Goal: Information Seeking & Learning: Compare options

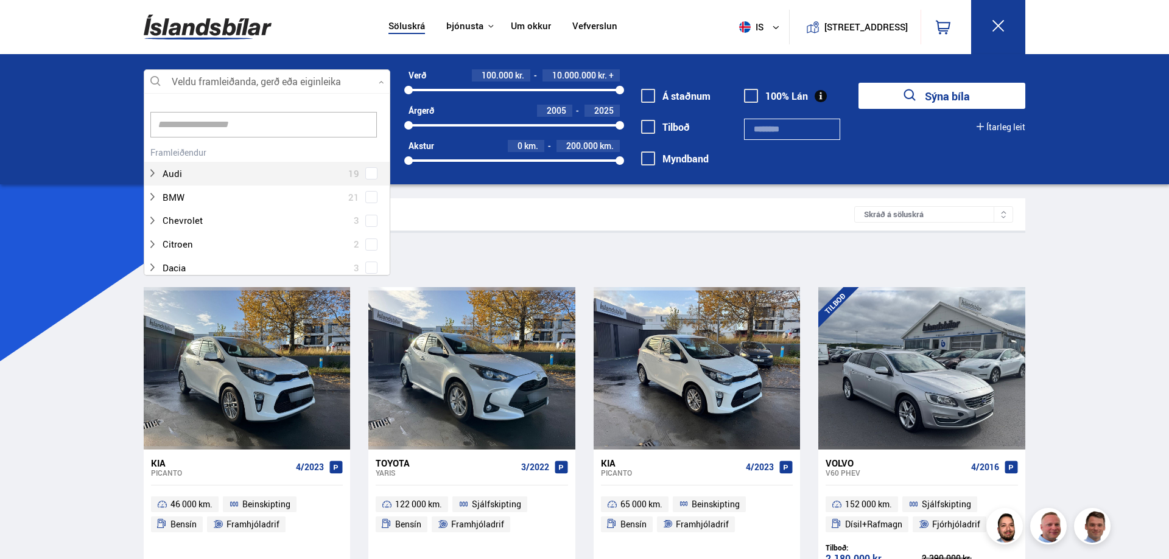
click at [382, 82] on icon at bounding box center [381, 82] width 5 height 5
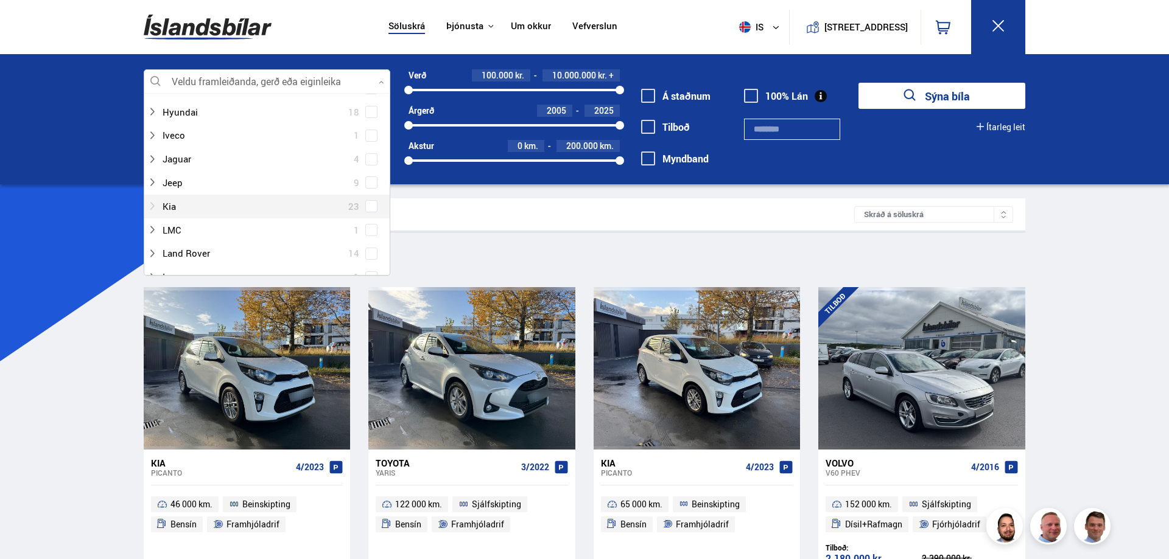
click at [199, 205] on div at bounding box center [254, 207] width 215 height 18
click at [199, 209] on div at bounding box center [279, 211] width 215 height 18
click at [369, 211] on span at bounding box center [371, 211] width 10 height 1
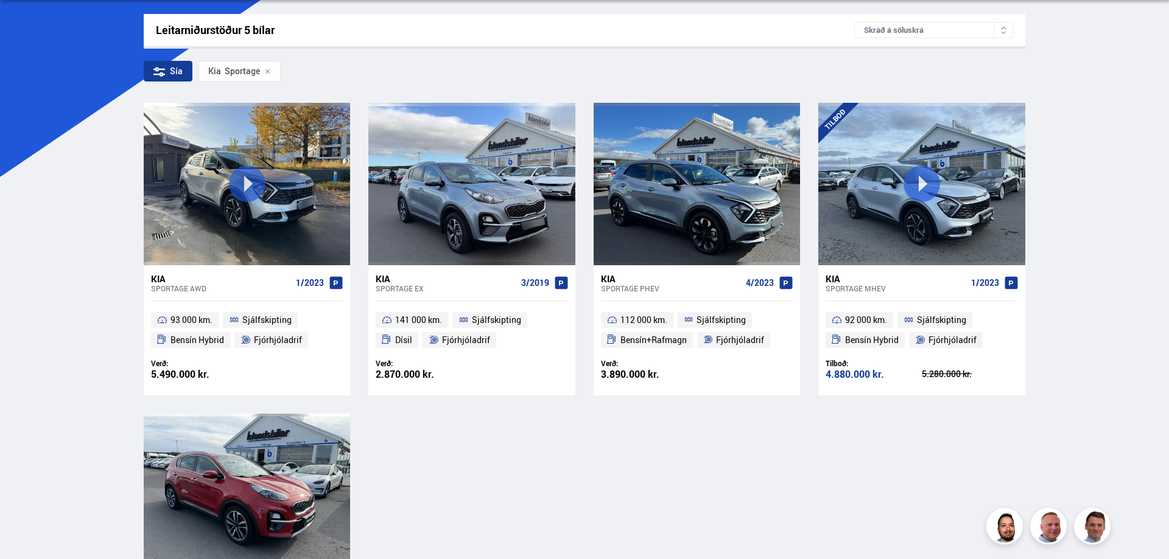
scroll to position [186, 0]
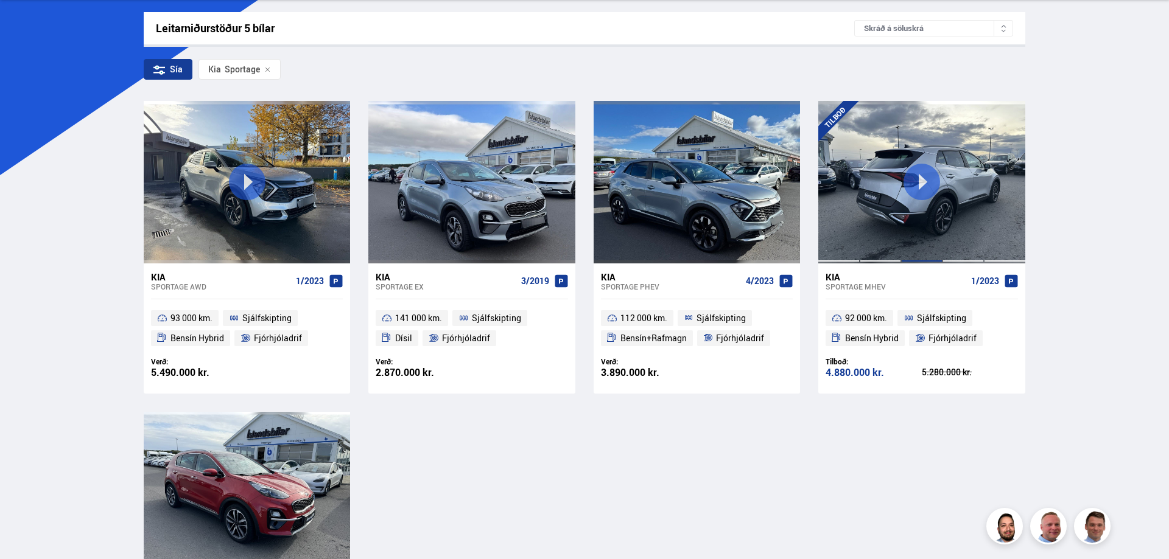
click at [928, 185] on div at bounding box center [921, 182] width 41 height 162
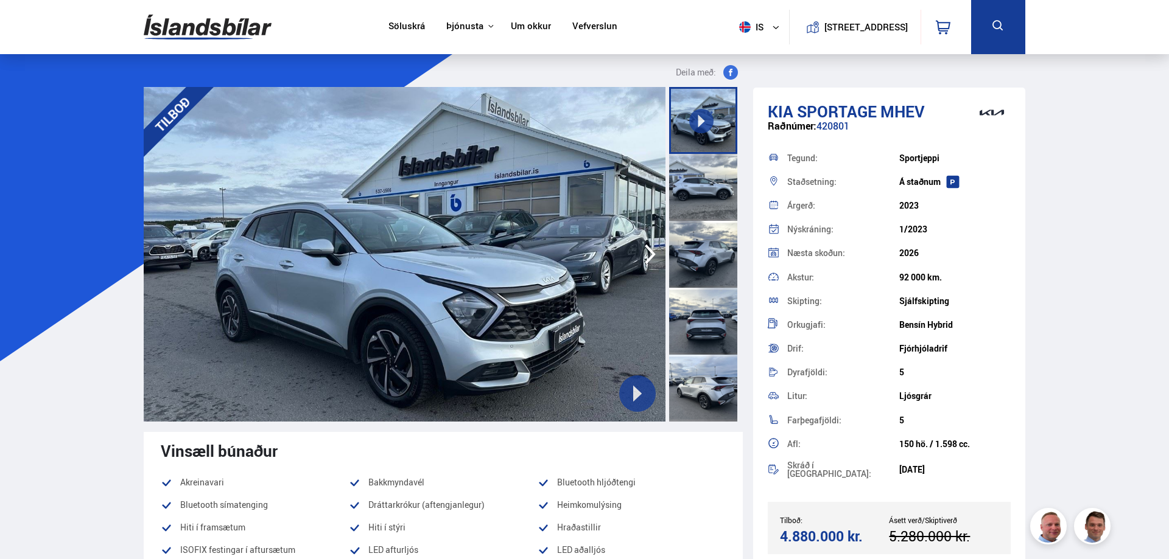
click at [639, 396] on icon at bounding box center [637, 394] width 9 height 16
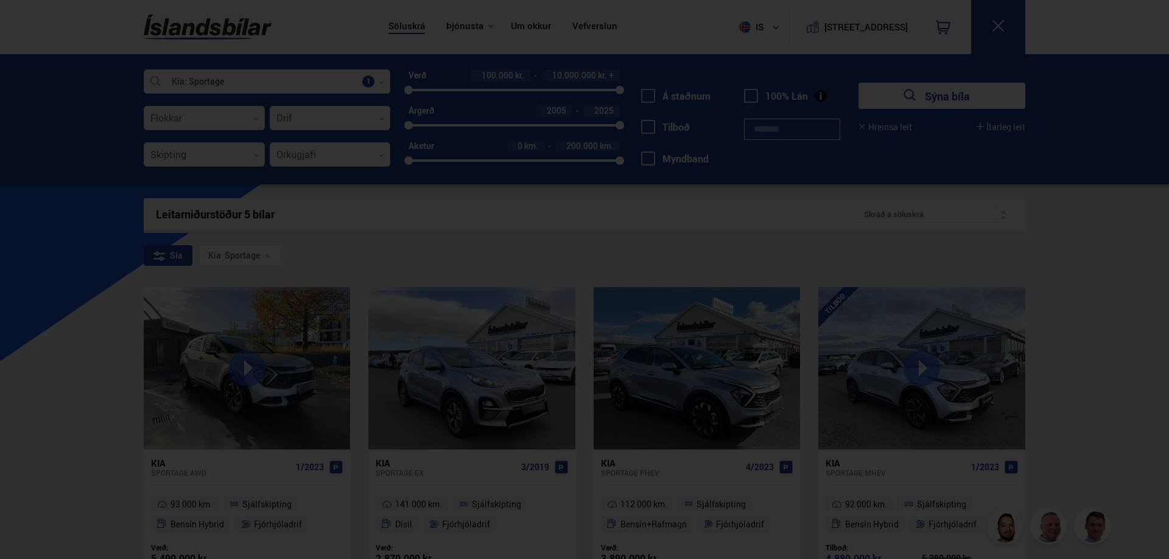
scroll to position [317, 0]
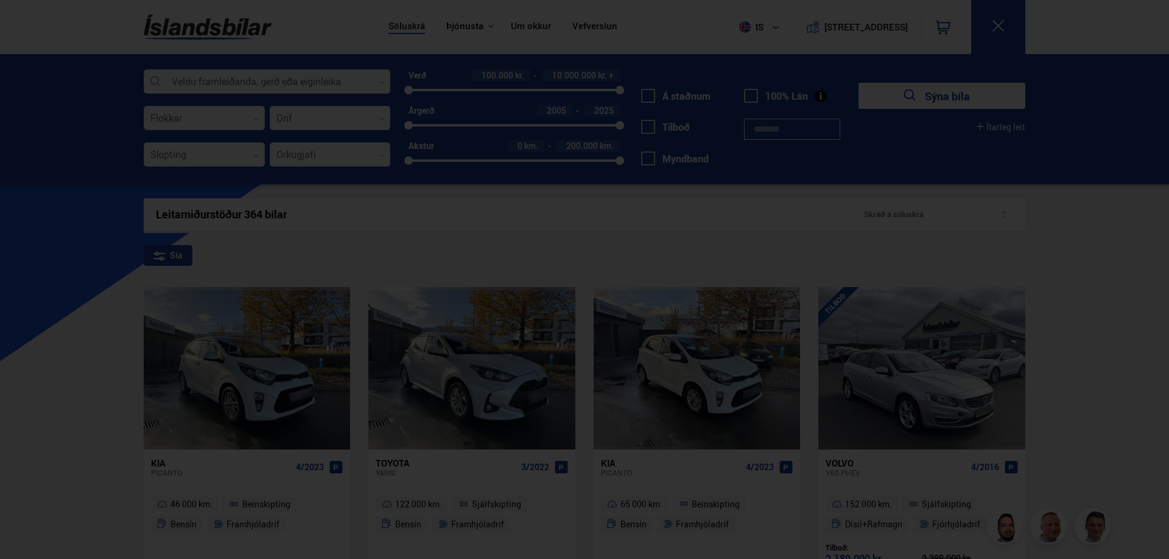
click at [234, 282] on div at bounding box center [584, 279] width 1169 height 559
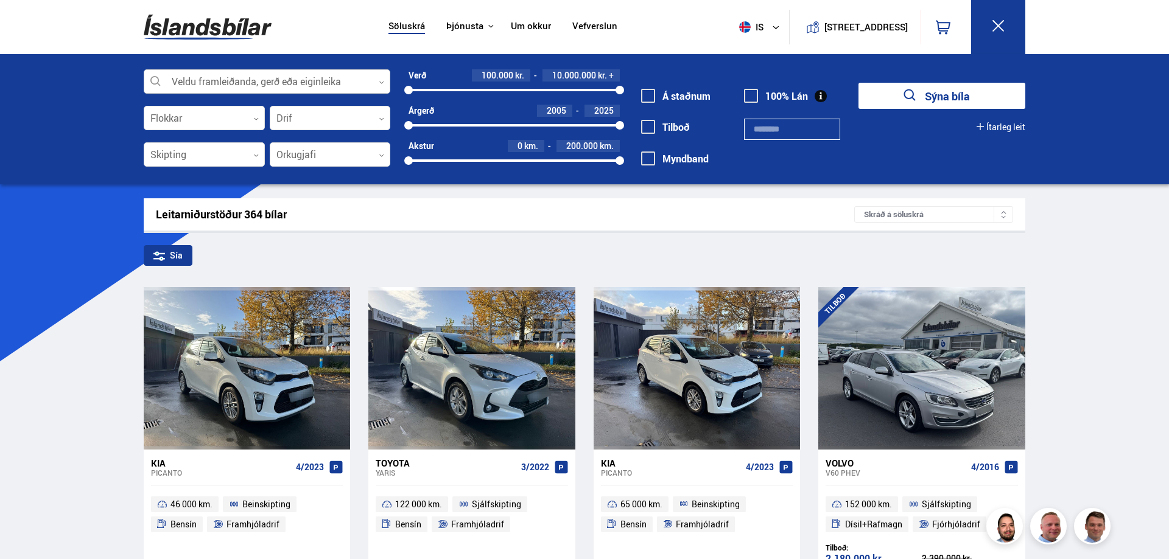
click at [286, 81] on div at bounding box center [267, 82] width 247 height 24
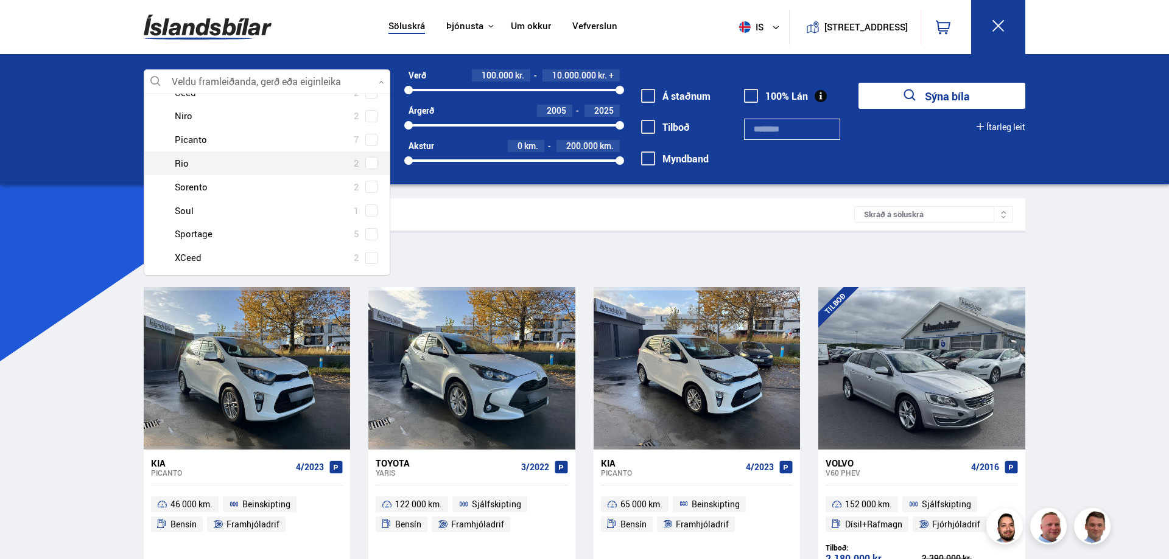
scroll to position [482, 0]
click at [215, 210] on div at bounding box center [279, 211] width 215 height 18
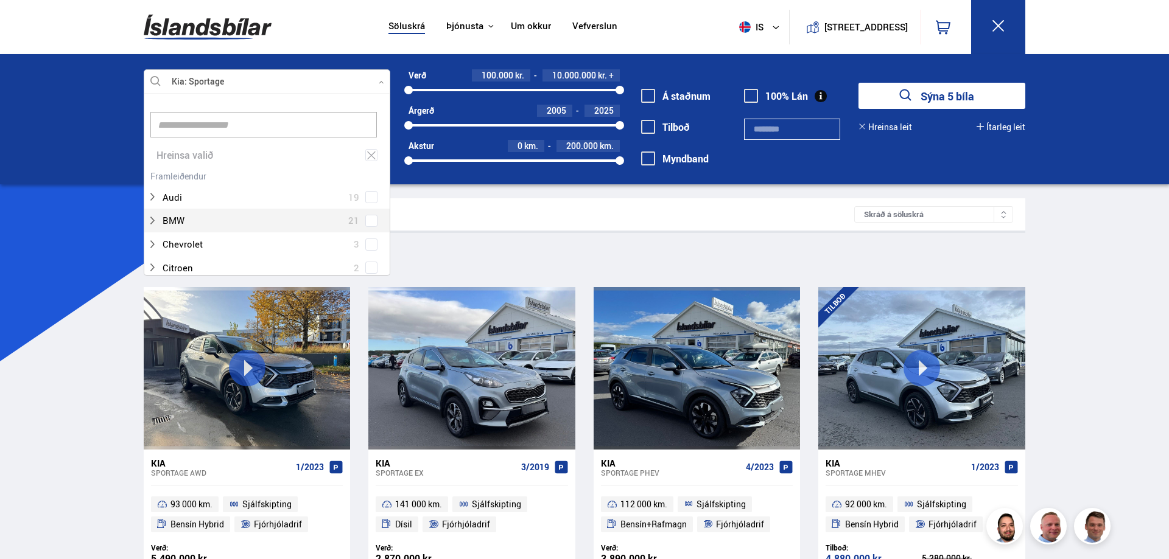
click at [1109, 339] on div "Söluskrá Þjónusta Íslandsbílar [DOMAIN_NAME] Íslandsvörn Leiðbeiningar Um okkur…" at bounding box center [584, 569] width 1169 height 1138
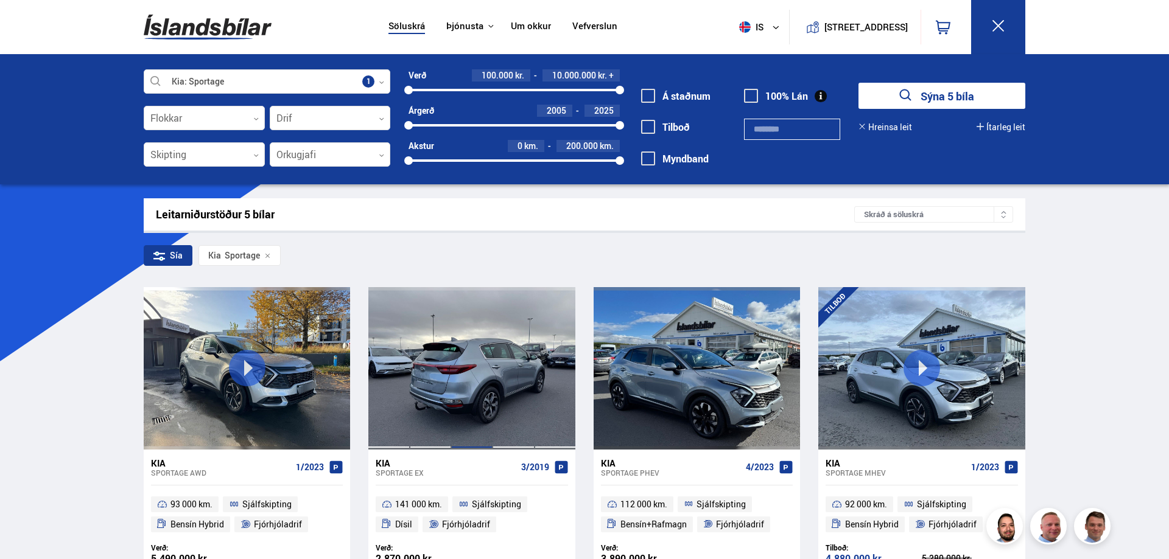
scroll to position [124, 0]
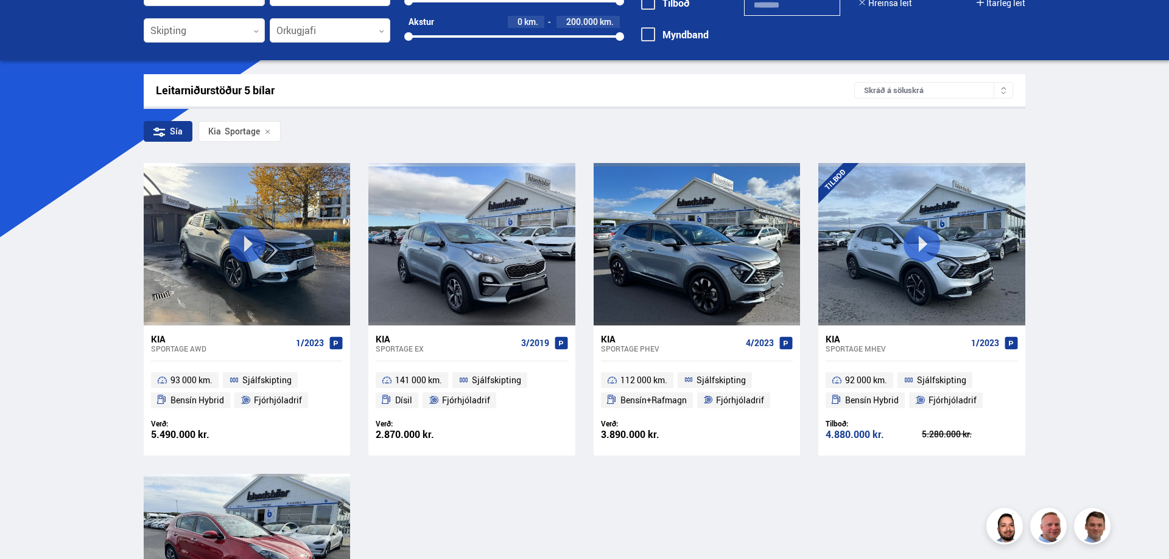
click at [652, 399] on span "Bensín+Rafmagn" at bounding box center [653, 400] width 66 height 15
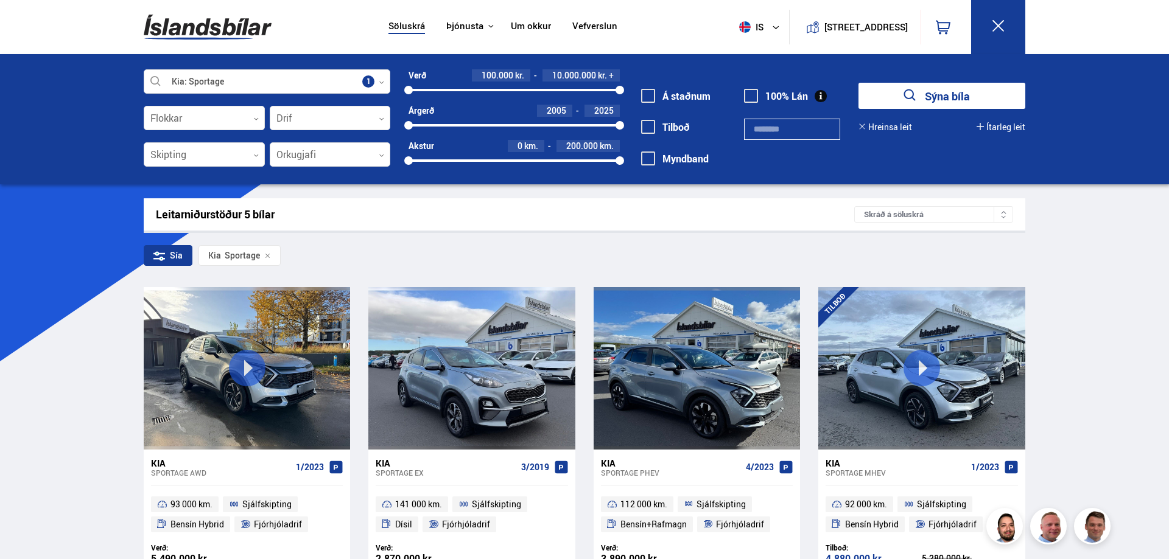
scroll to position [254, 0]
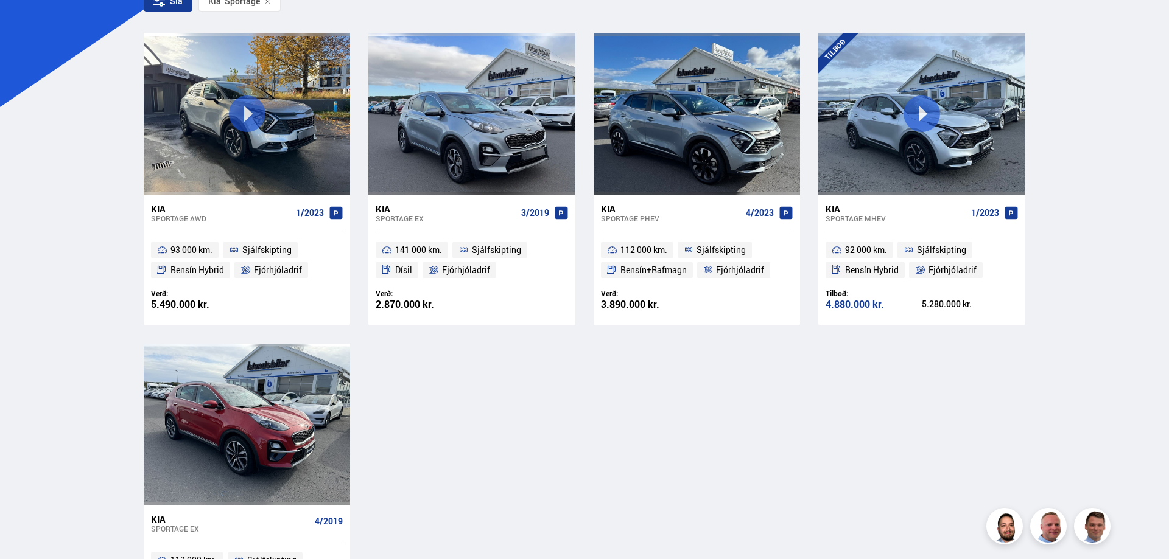
click at [868, 271] on span "Bensín Hybrid" at bounding box center [872, 270] width 54 height 15
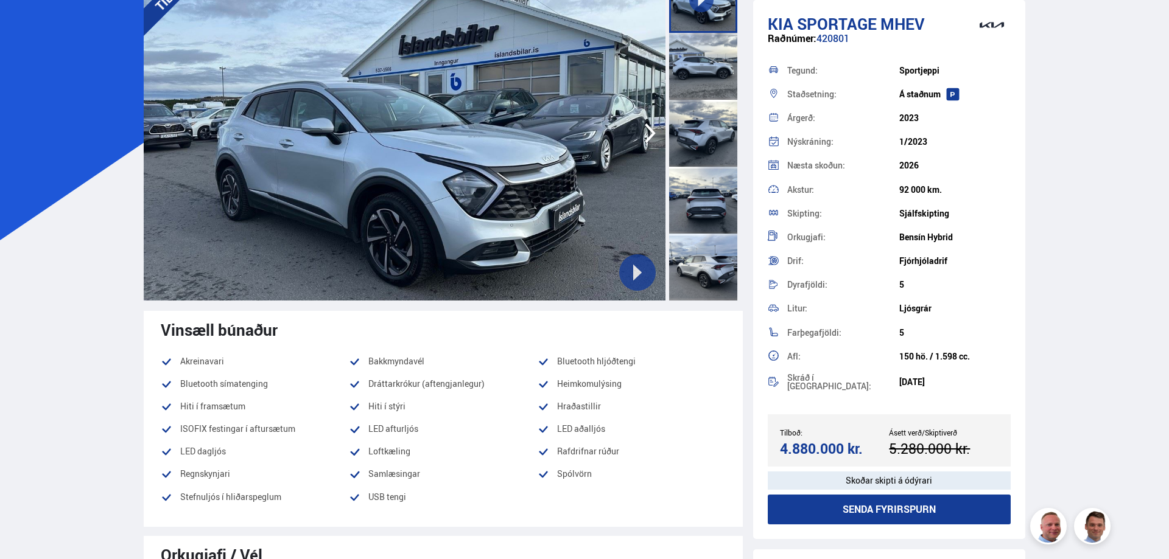
scroll to position [124, 0]
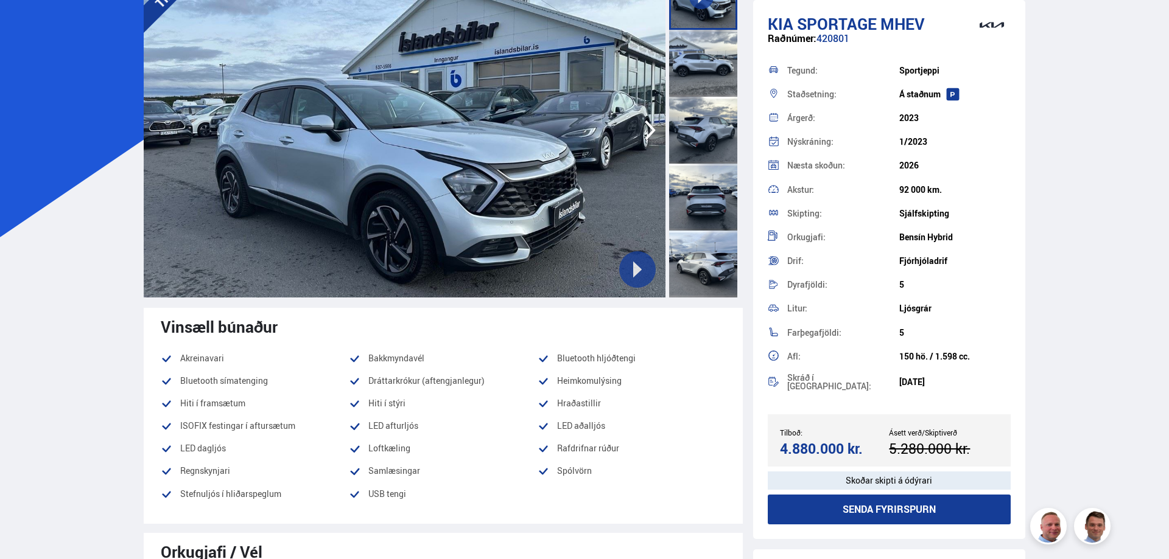
click at [961, 241] on div "Bensín Hybrid" at bounding box center [954, 238] width 111 height 10
drag, startPoint x: 960, startPoint y: 239, endPoint x: 928, endPoint y: 240, distance: 31.7
click at [928, 240] on div "Bensín Hybrid" at bounding box center [954, 238] width 111 height 10
copy div "Hybrid"
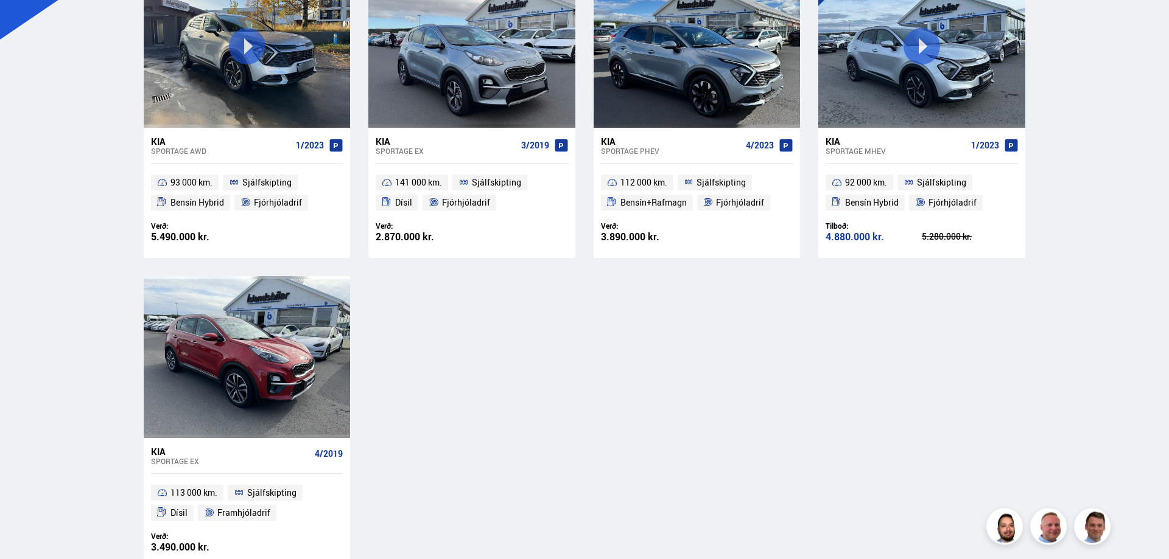
scroll to position [261, 0]
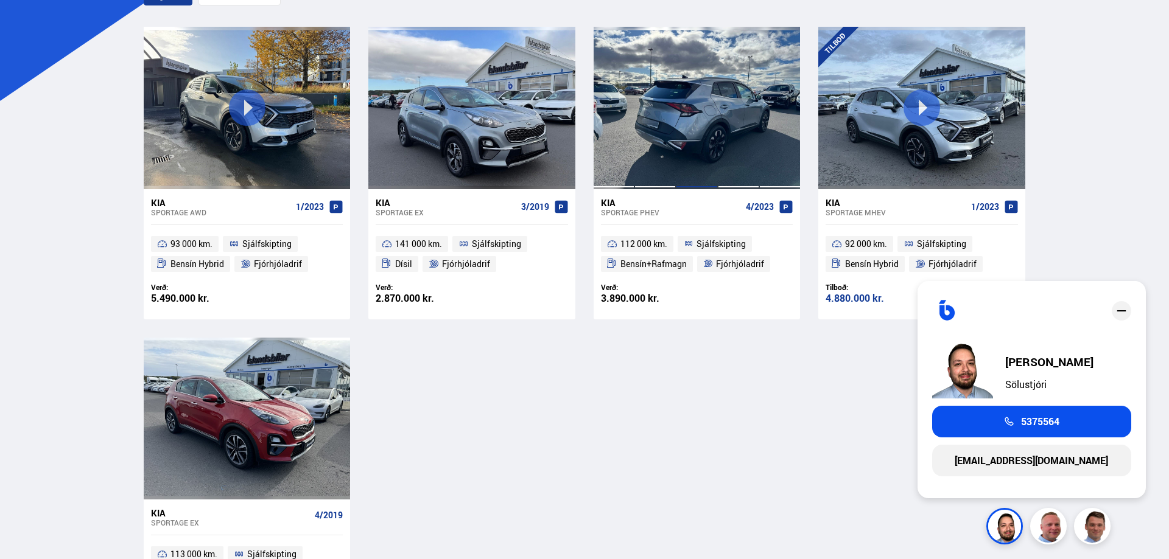
click at [699, 144] on div at bounding box center [696, 108] width 41 height 162
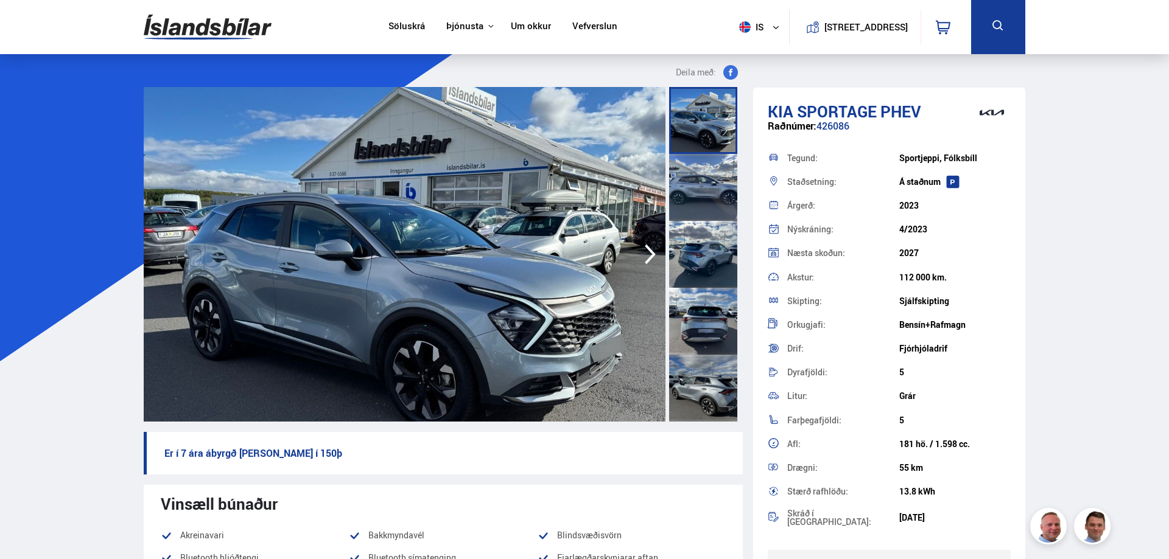
click at [649, 246] on icon "button" at bounding box center [650, 254] width 24 height 29
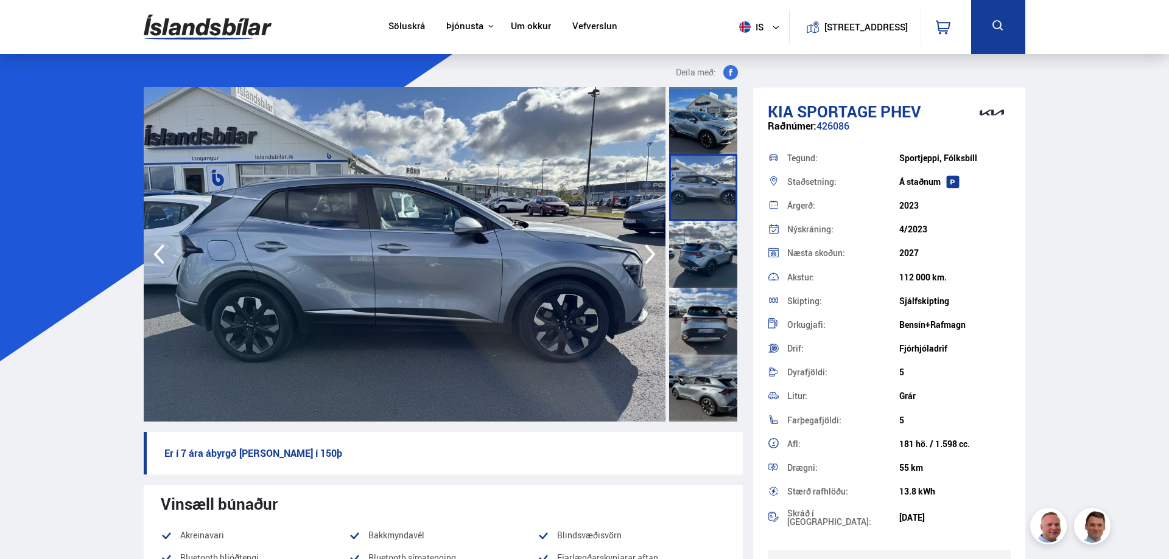
click at [649, 246] on icon "button" at bounding box center [650, 254] width 24 height 29
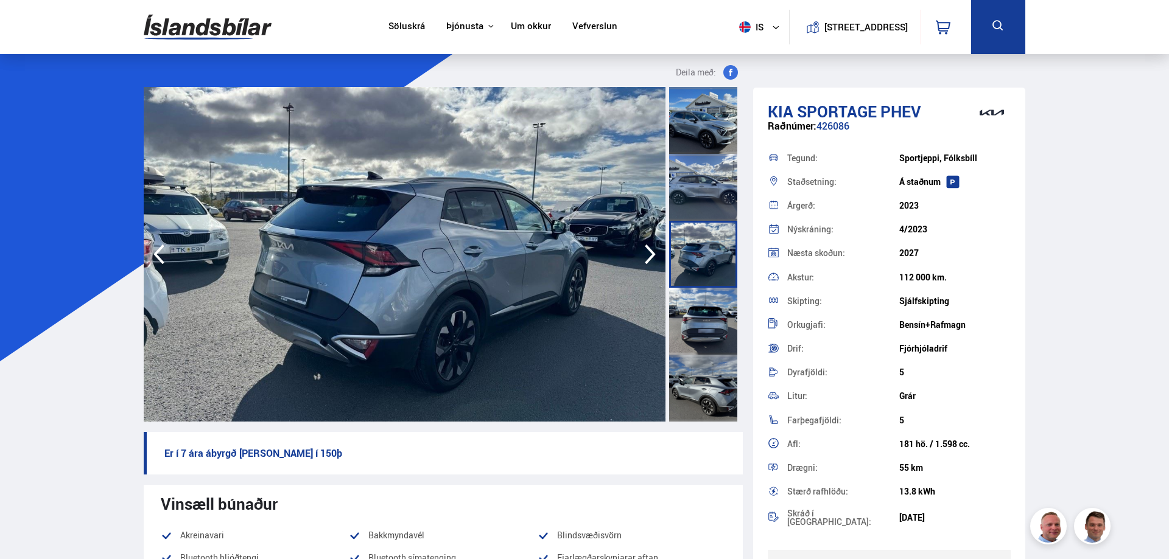
click at [460, 272] on img at bounding box center [405, 254] width 522 height 335
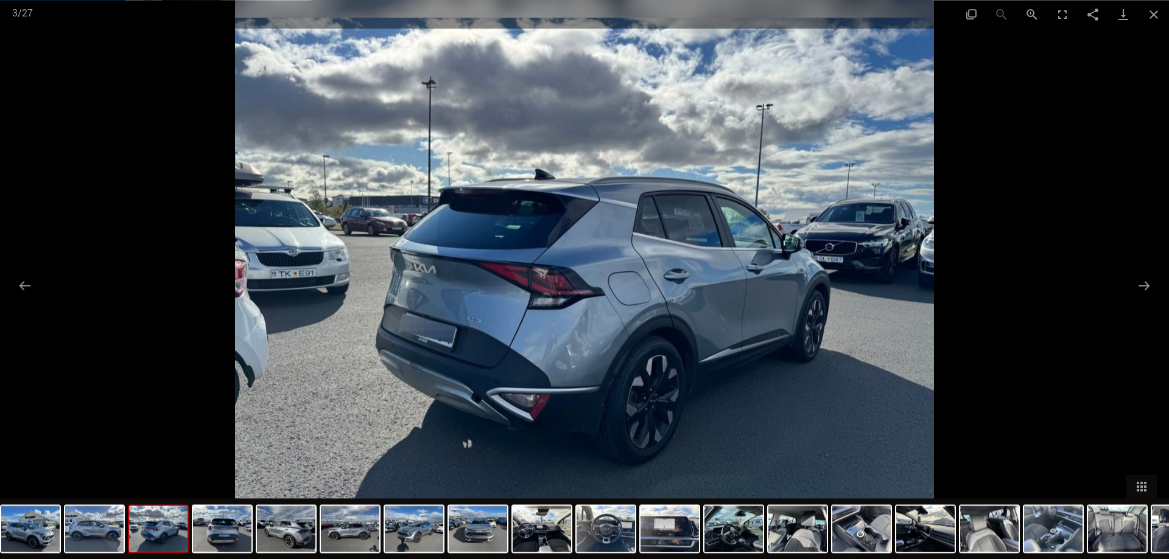
scroll to position [310, 0]
click at [1146, 287] on button "Next slide" at bounding box center [1144, 286] width 26 height 24
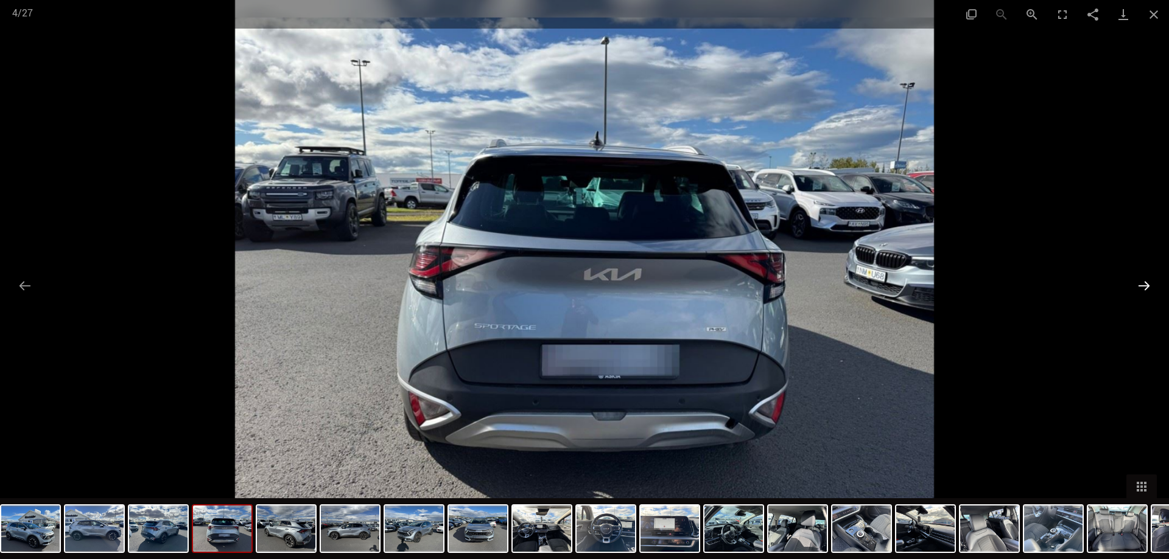
click at [1143, 286] on button "Next slide" at bounding box center [1144, 286] width 26 height 24
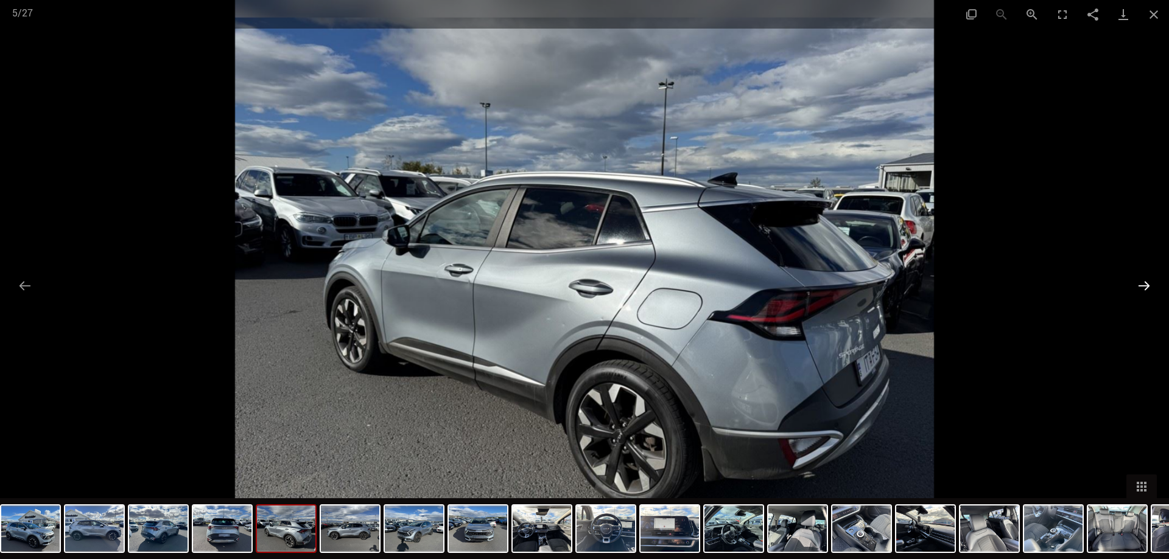
click at [1143, 286] on button "Next slide" at bounding box center [1144, 286] width 26 height 24
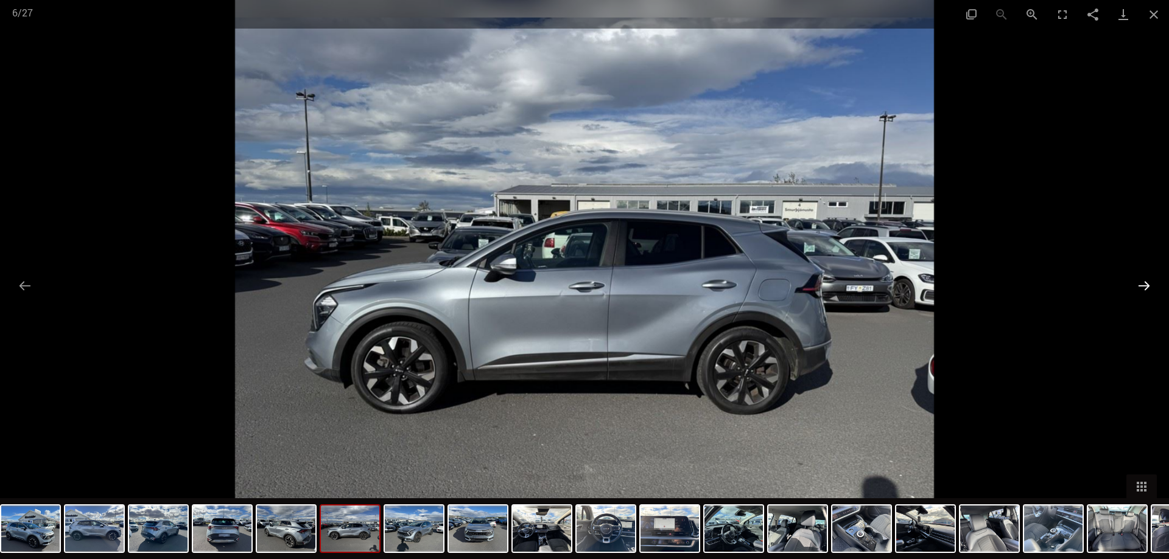
click at [1143, 287] on button "Next slide" at bounding box center [1144, 286] width 26 height 24
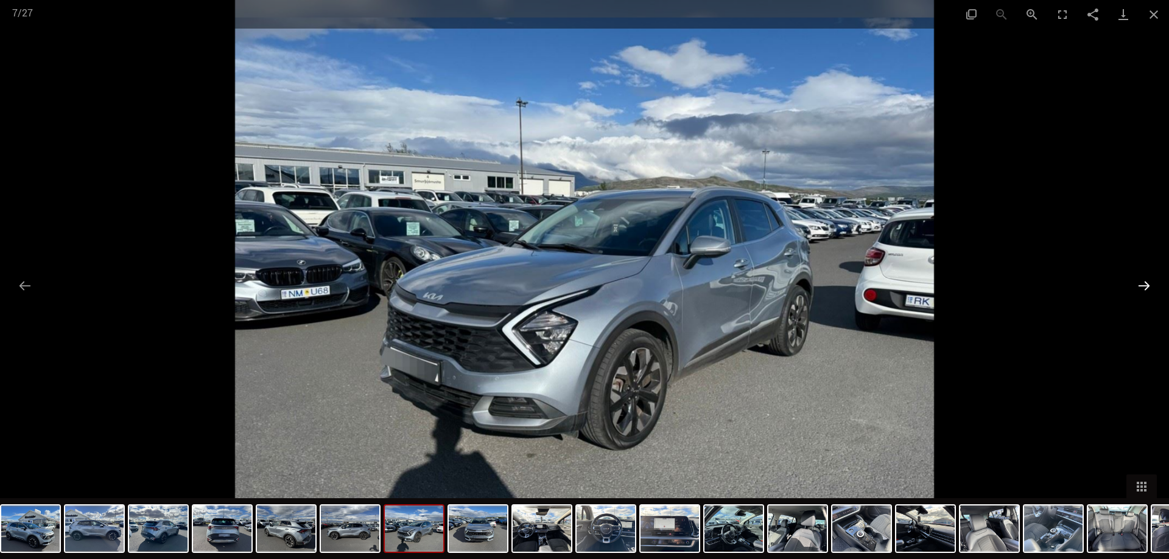
click at [1143, 287] on button "Next slide" at bounding box center [1144, 286] width 26 height 24
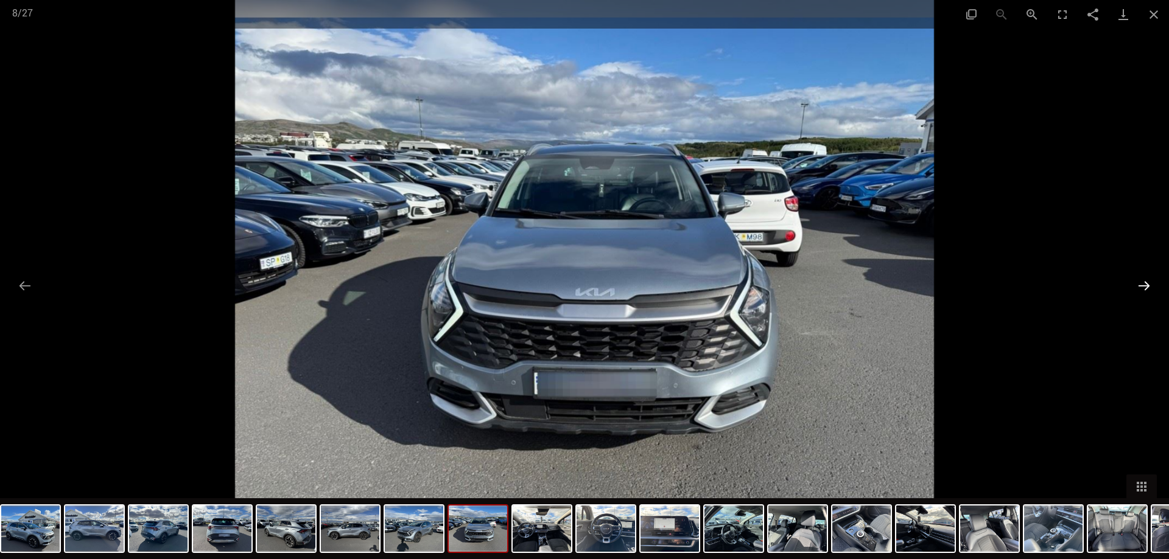
click at [1143, 287] on button "Next slide" at bounding box center [1144, 286] width 26 height 24
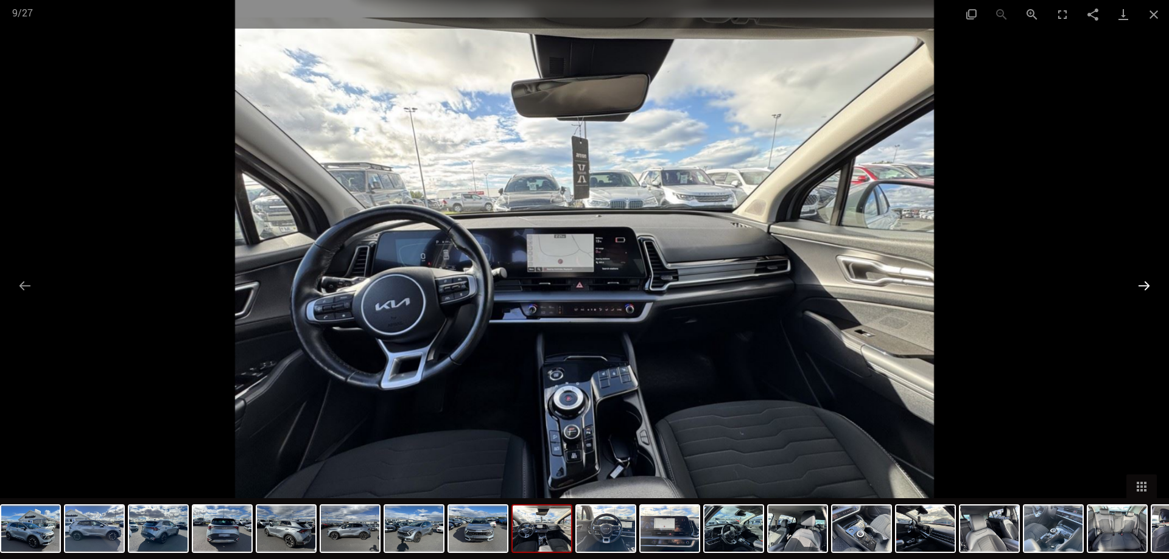
click at [1139, 289] on button "Next slide" at bounding box center [1144, 286] width 26 height 24
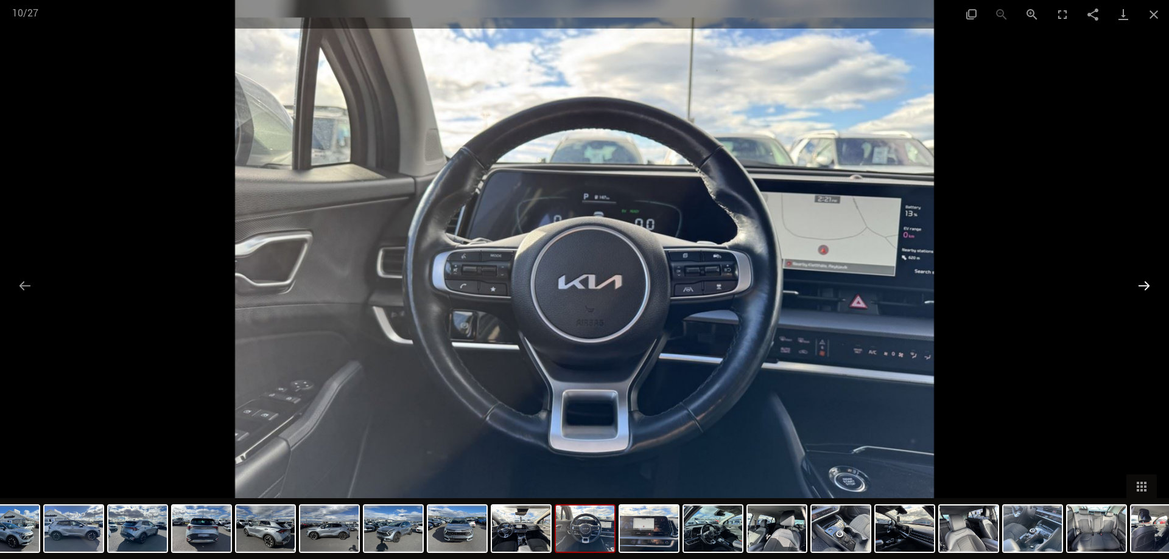
click at [1136, 292] on button "Next slide" at bounding box center [1144, 286] width 26 height 24
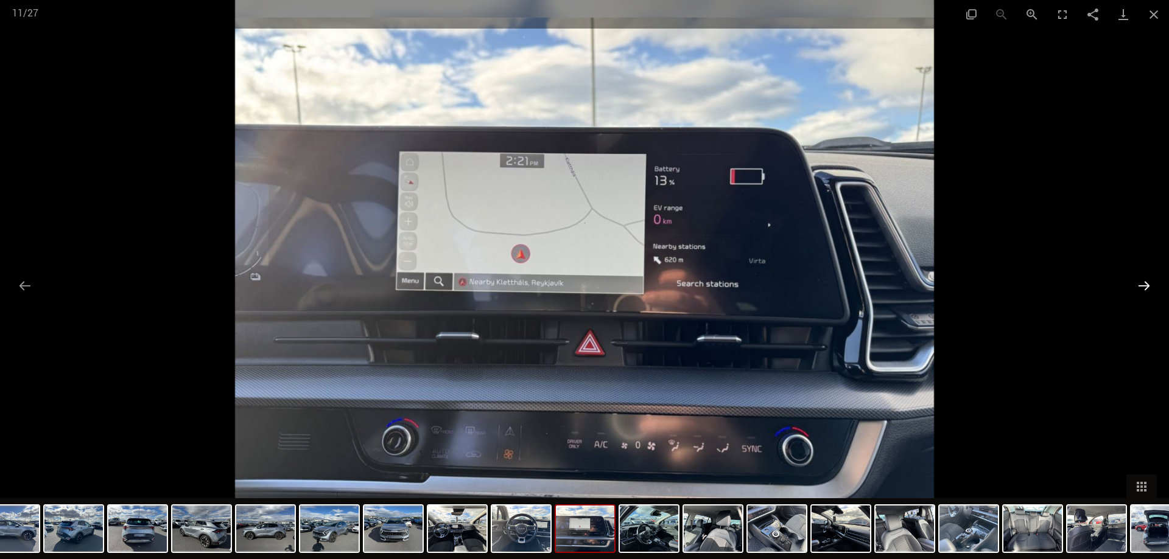
click at [1144, 283] on button "Next slide" at bounding box center [1144, 286] width 26 height 24
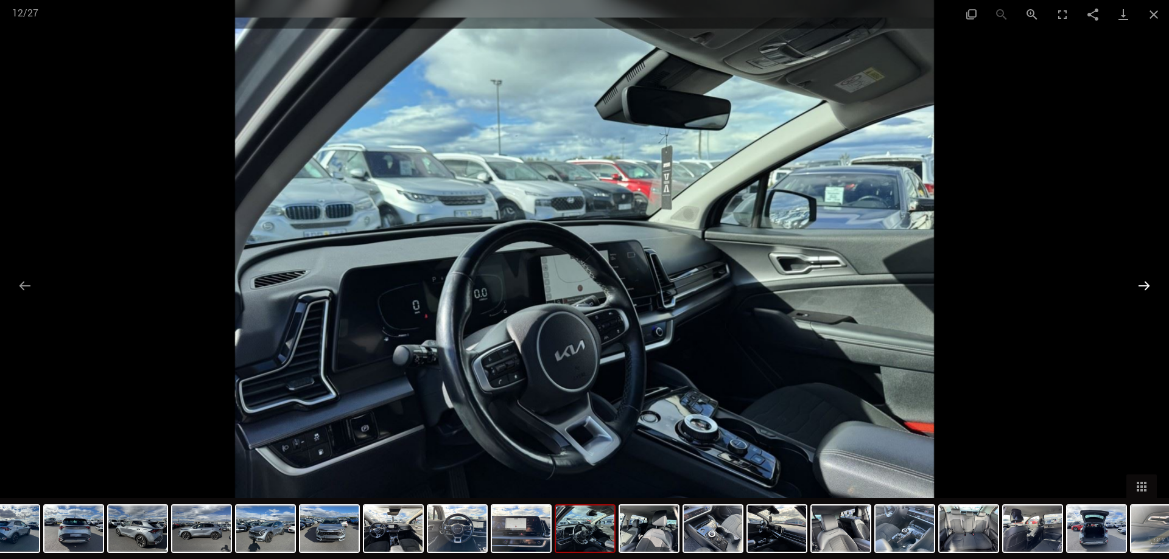
click at [1144, 283] on button "Next slide" at bounding box center [1144, 286] width 26 height 24
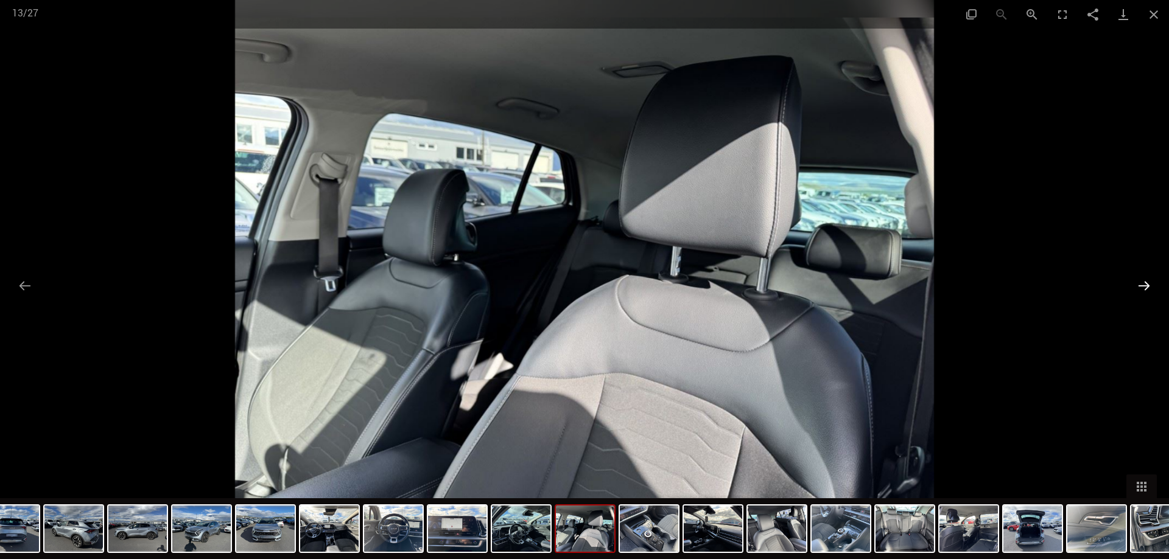
click at [1143, 286] on button "Next slide" at bounding box center [1144, 286] width 26 height 24
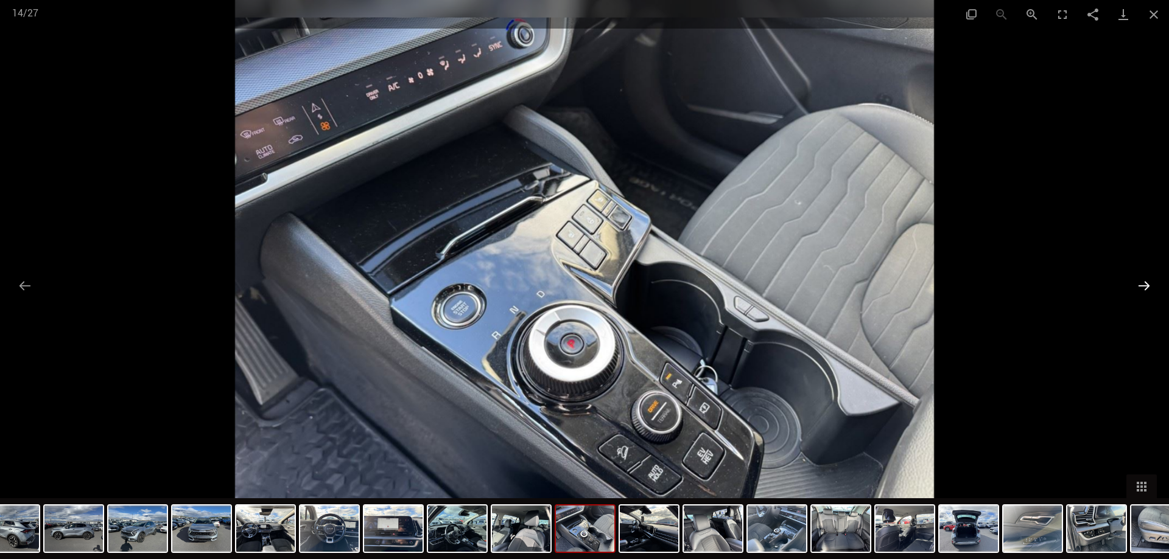
click at [1143, 285] on button "Next slide" at bounding box center [1144, 286] width 26 height 24
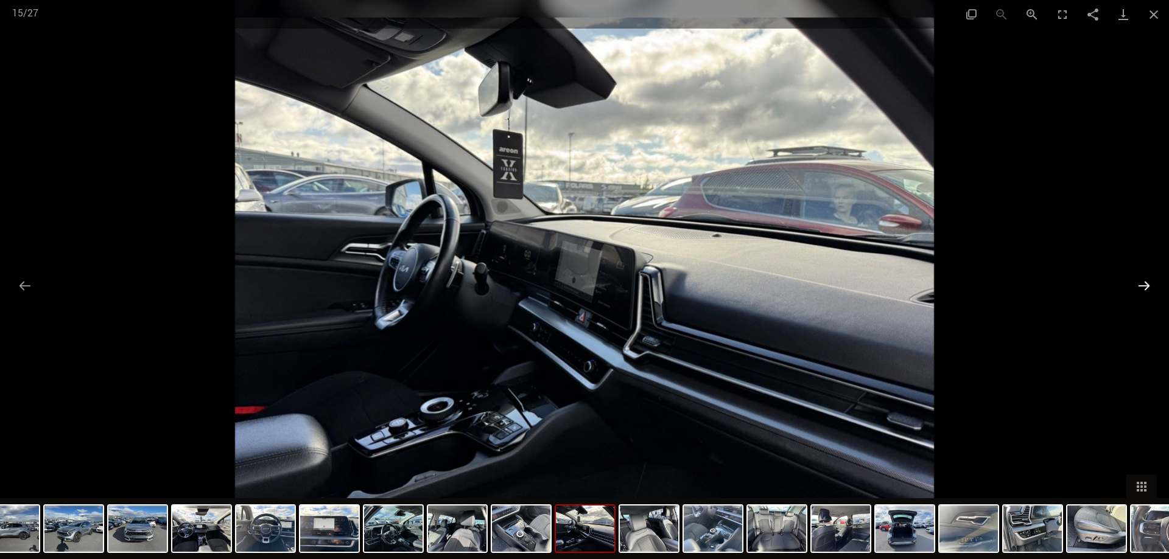
click at [1143, 285] on button "Next slide" at bounding box center [1144, 286] width 26 height 24
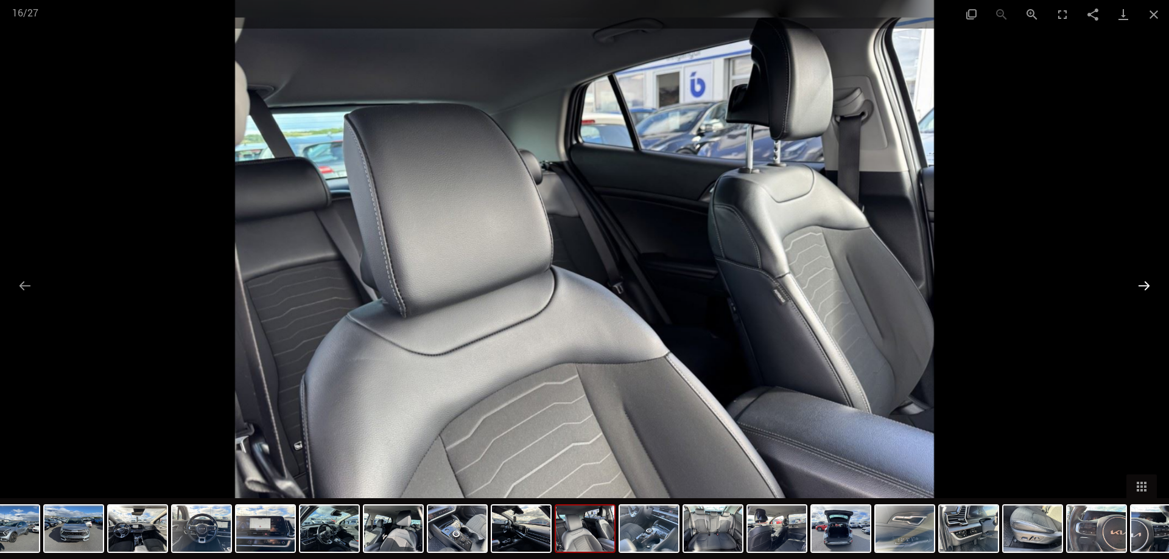
click at [1143, 285] on button "Next slide" at bounding box center [1144, 286] width 26 height 24
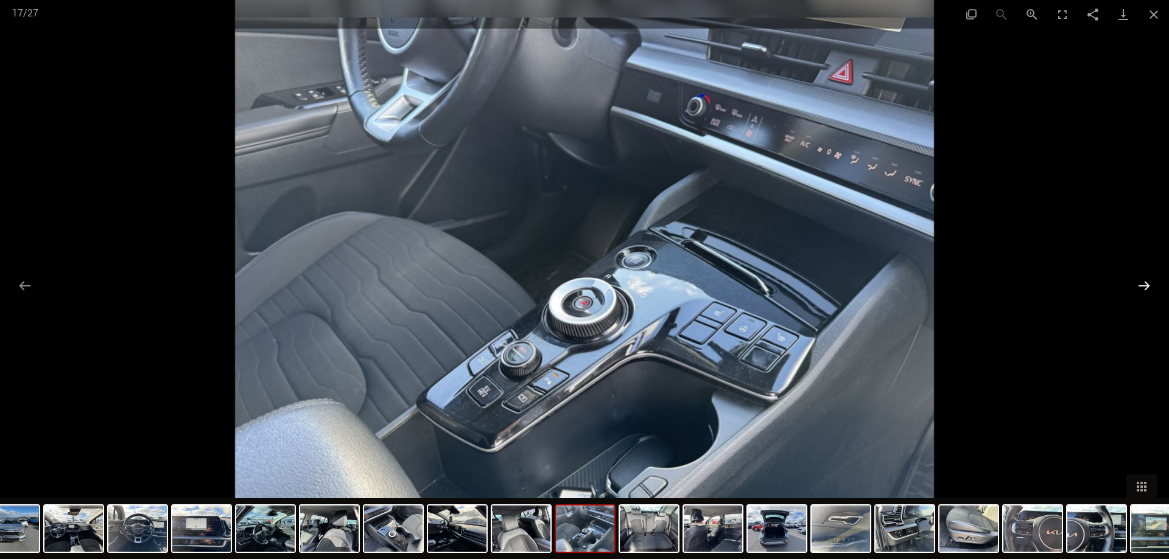
click at [1141, 285] on button "Next slide" at bounding box center [1144, 286] width 26 height 24
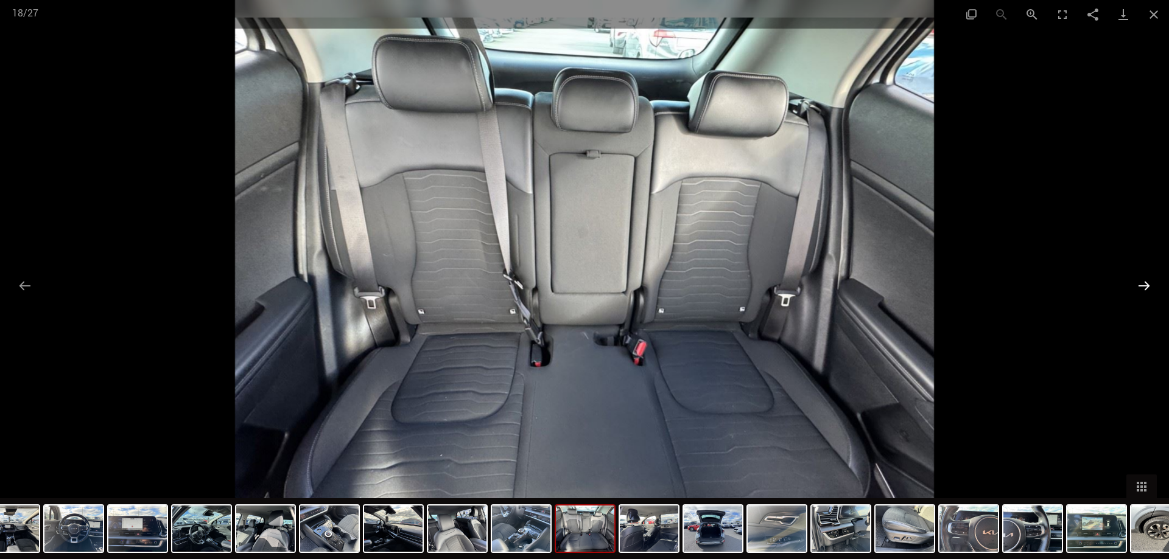
click at [1141, 285] on button "Next slide" at bounding box center [1144, 286] width 26 height 24
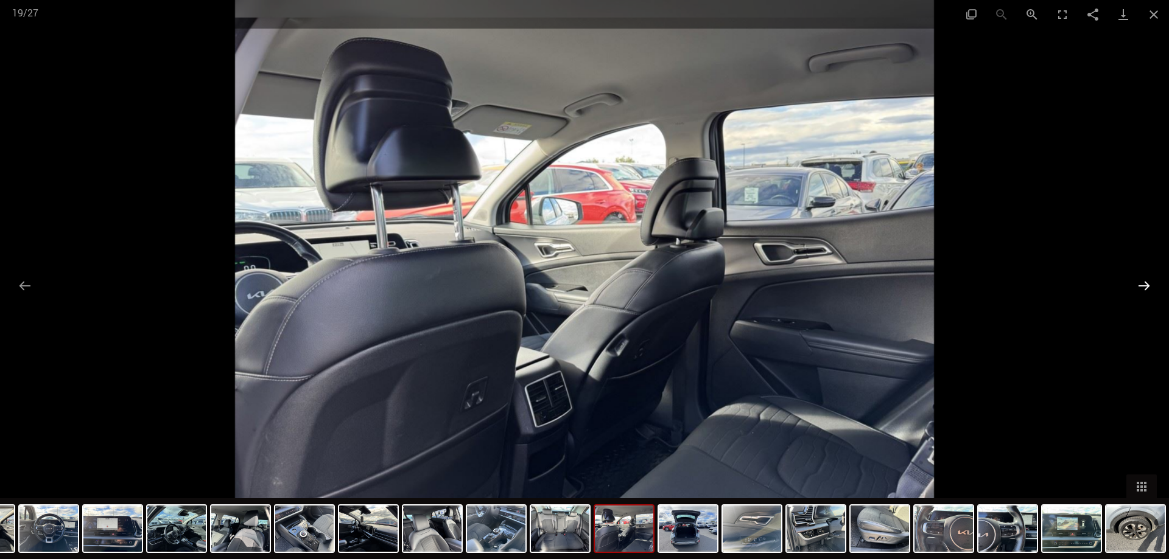
click at [1141, 287] on button "Next slide" at bounding box center [1144, 286] width 26 height 24
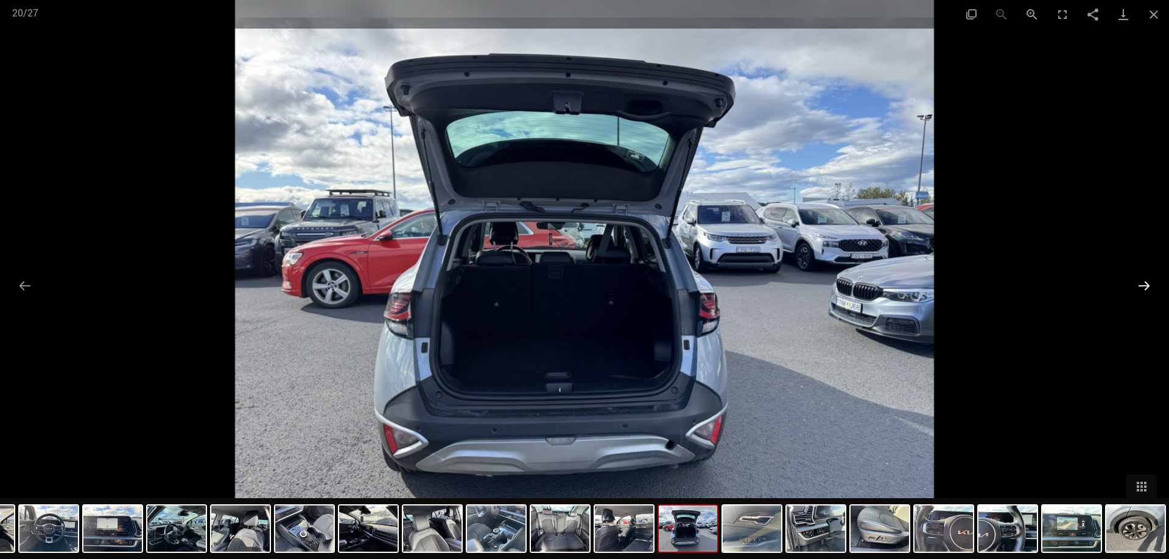
click at [1141, 287] on button "Next slide" at bounding box center [1144, 286] width 26 height 24
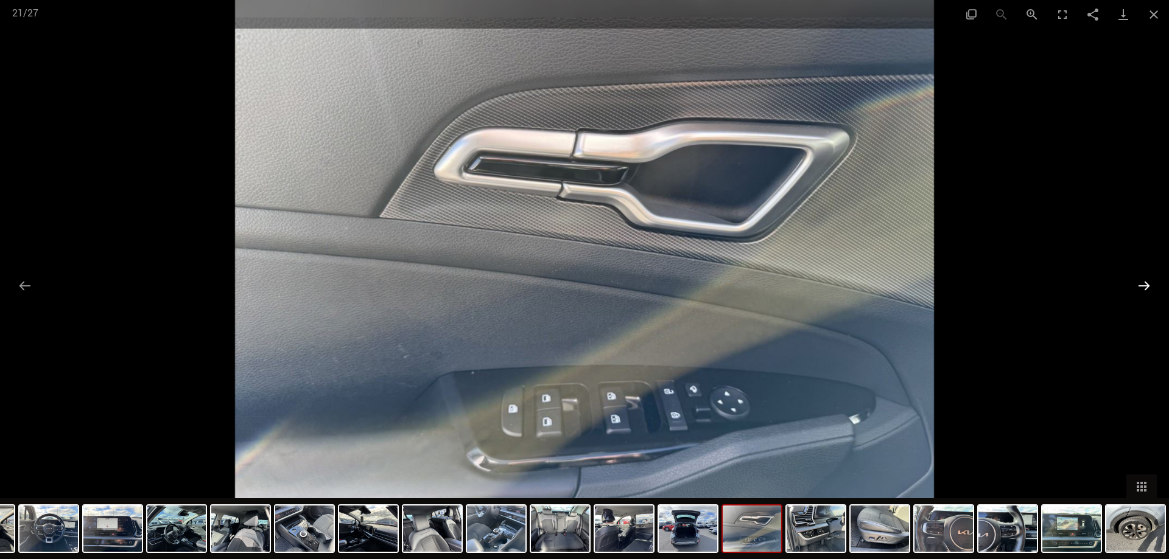
click at [1142, 287] on button "Next slide" at bounding box center [1144, 286] width 26 height 24
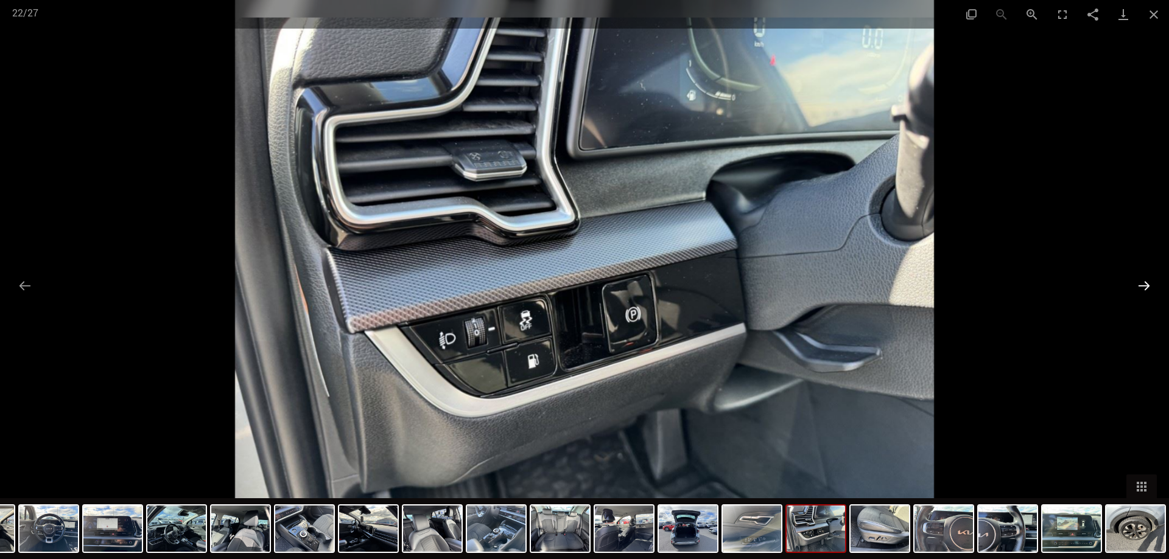
click at [1142, 287] on button "Next slide" at bounding box center [1144, 286] width 26 height 24
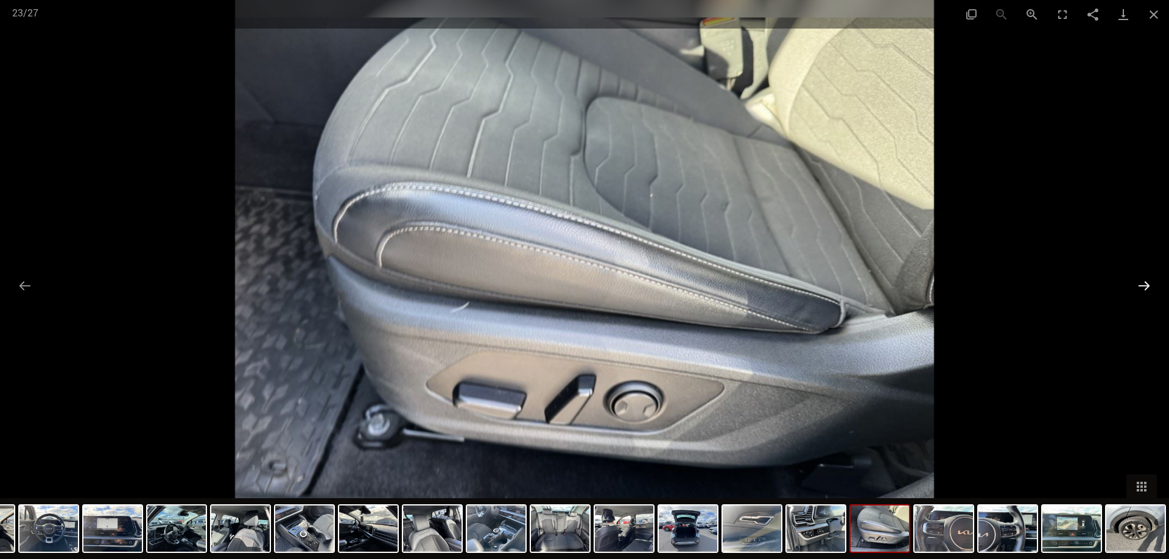
click at [1142, 287] on button "Next slide" at bounding box center [1144, 286] width 26 height 24
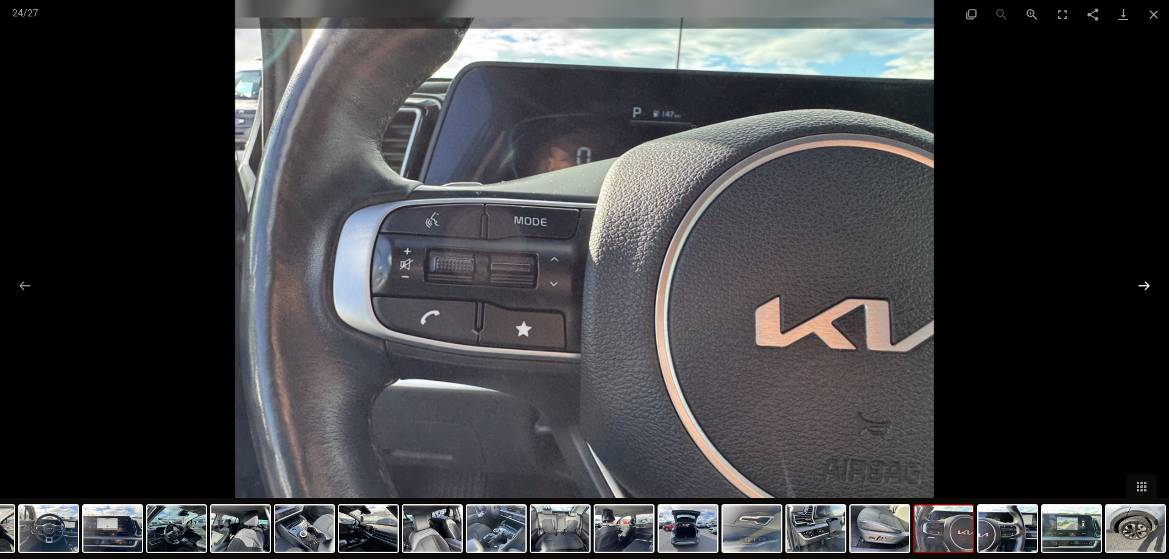
click at [1142, 288] on button "Next slide" at bounding box center [1144, 286] width 26 height 24
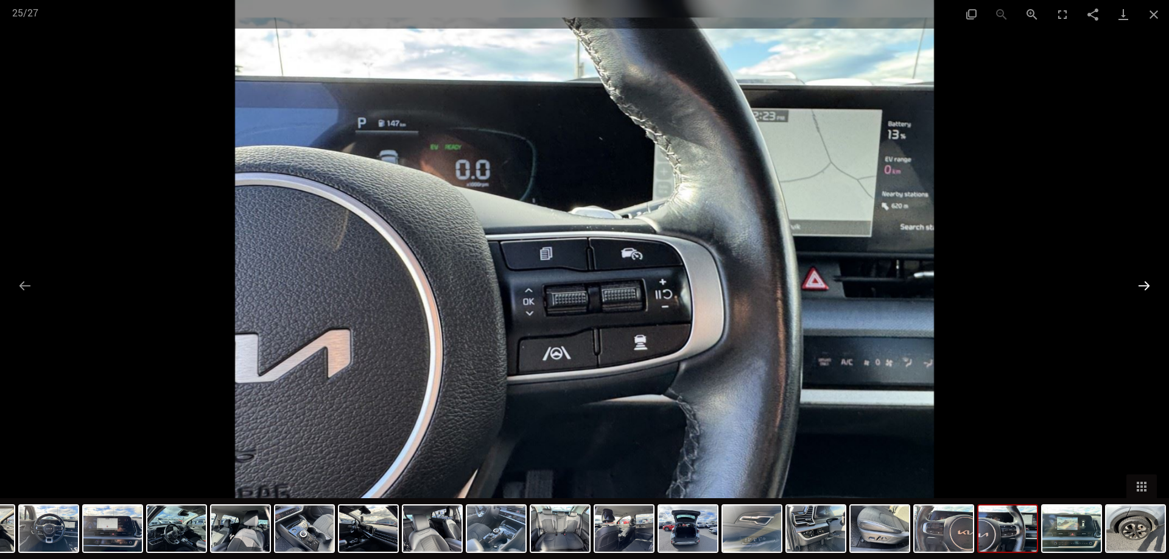
click at [1142, 288] on button "Next slide" at bounding box center [1144, 286] width 26 height 24
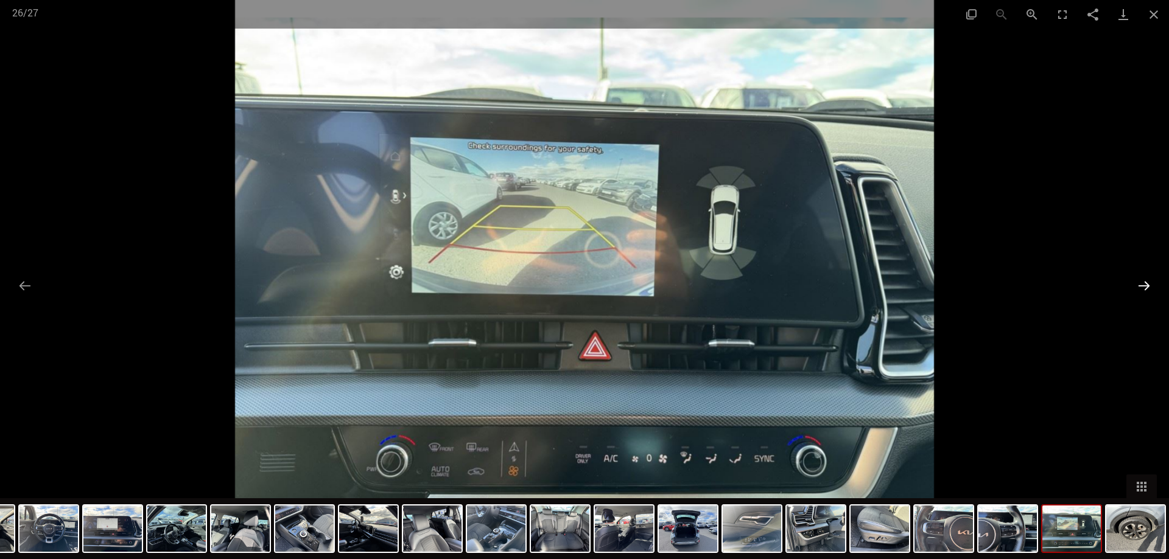
click at [1142, 288] on button "Next slide" at bounding box center [1144, 286] width 26 height 24
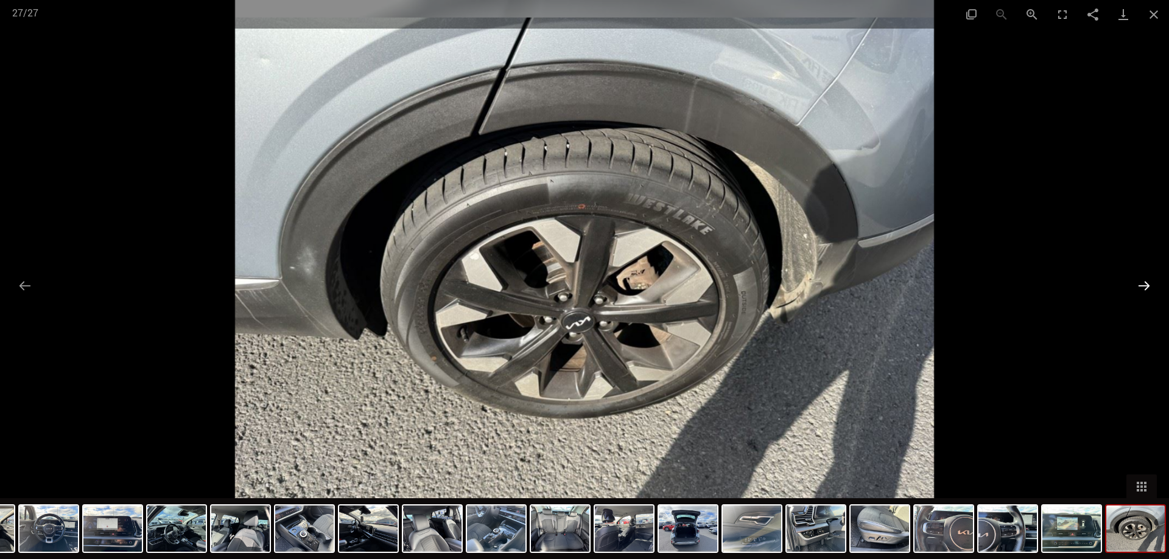
click at [1142, 287] on button "Next slide" at bounding box center [1144, 286] width 26 height 24
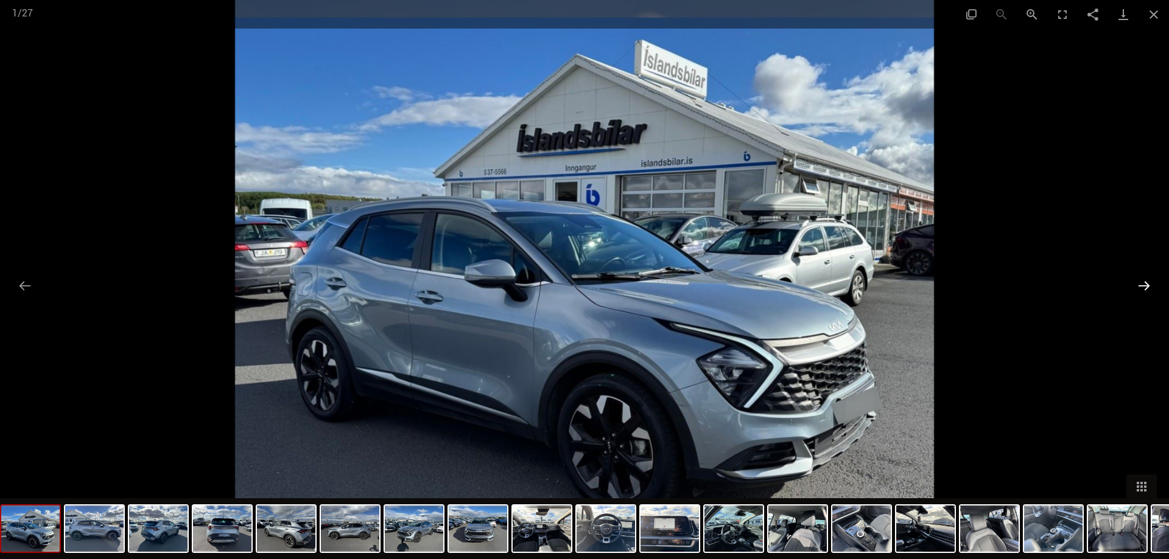
click at [1143, 288] on button "Next slide" at bounding box center [1144, 286] width 26 height 24
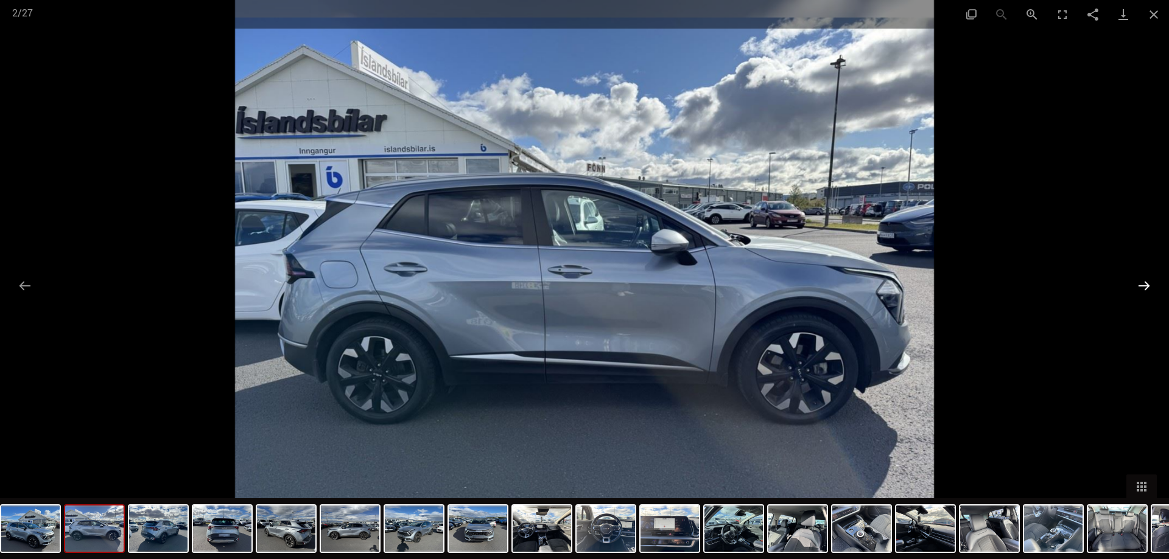
click at [1143, 288] on button "Next slide" at bounding box center [1144, 286] width 26 height 24
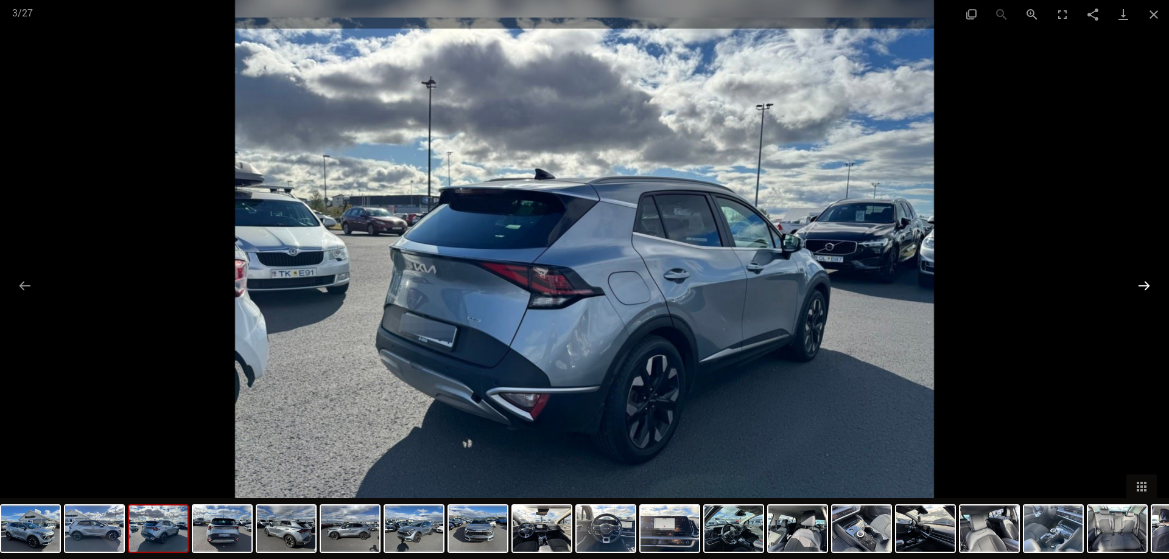
click at [1143, 288] on button "Next slide" at bounding box center [1144, 286] width 26 height 24
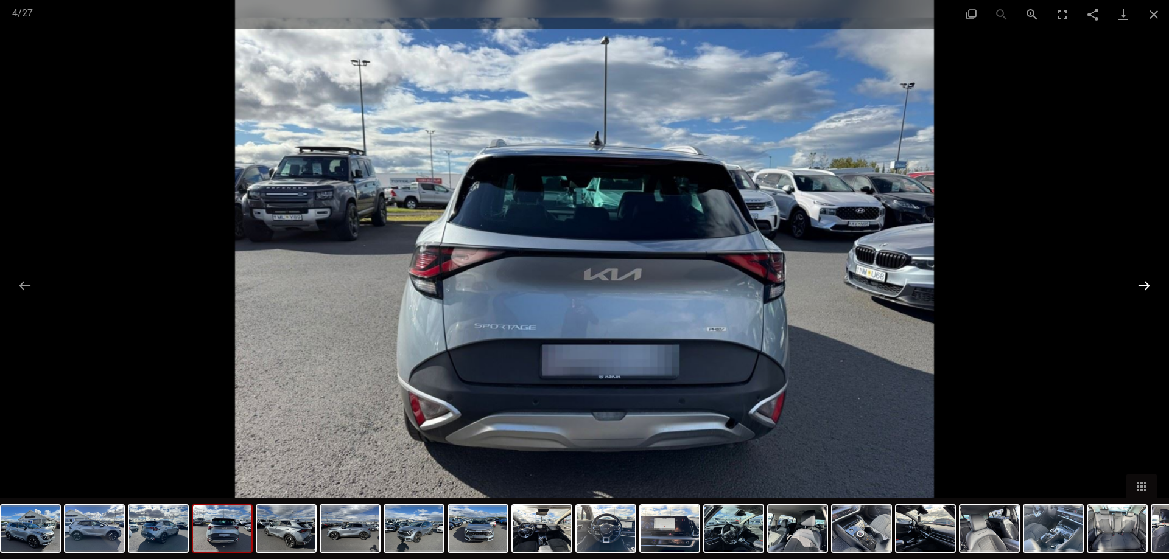
click at [1143, 288] on button "Next slide" at bounding box center [1144, 286] width 26 height 24
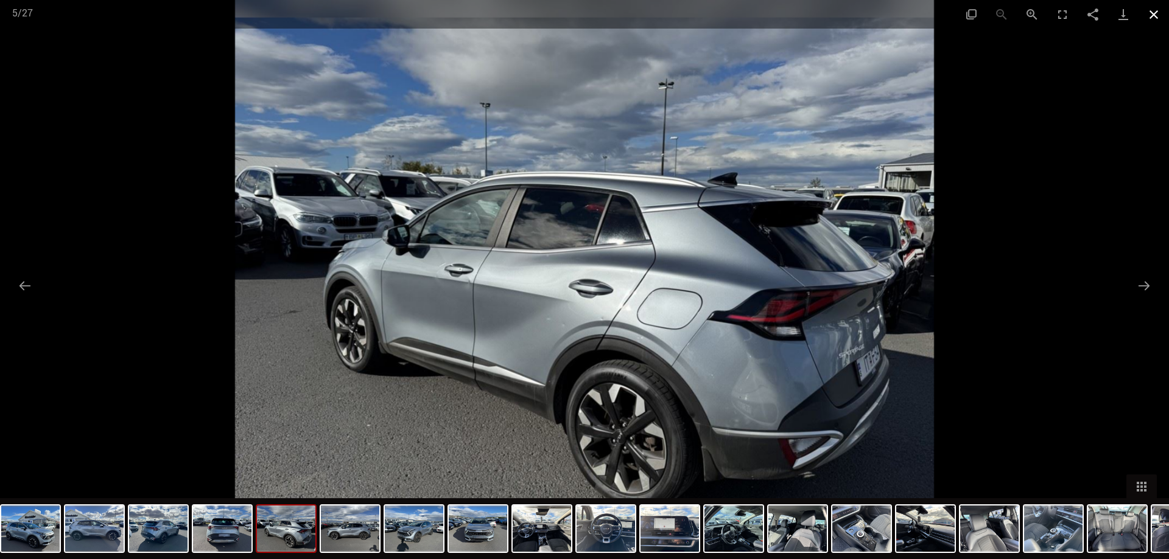
click at [1150, 9] on button "Close gallery" at bounding box center [1153, 14] width 30 height 29
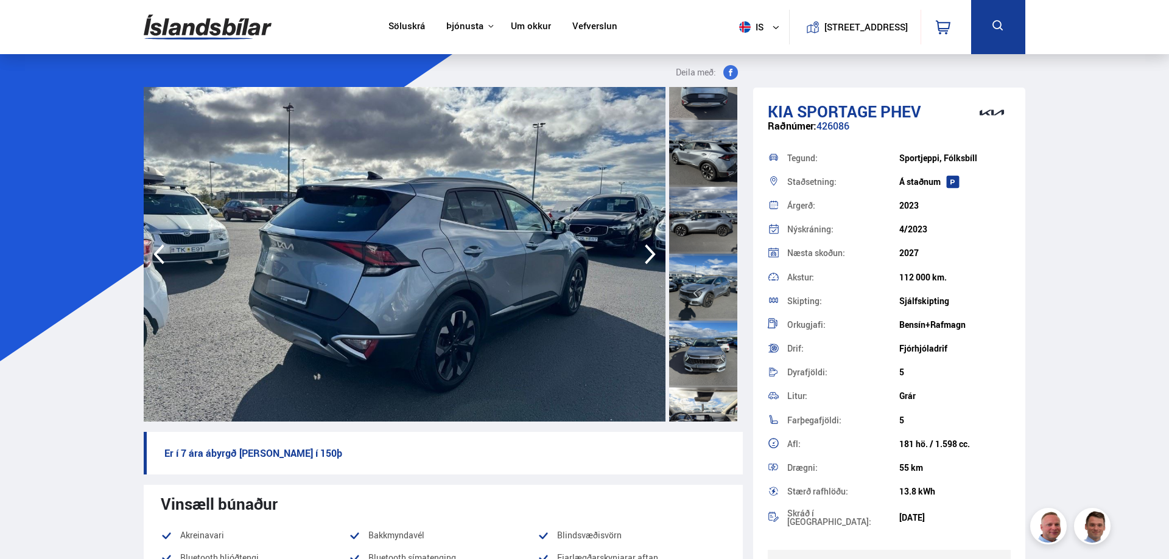
scroll to position [241, 0]
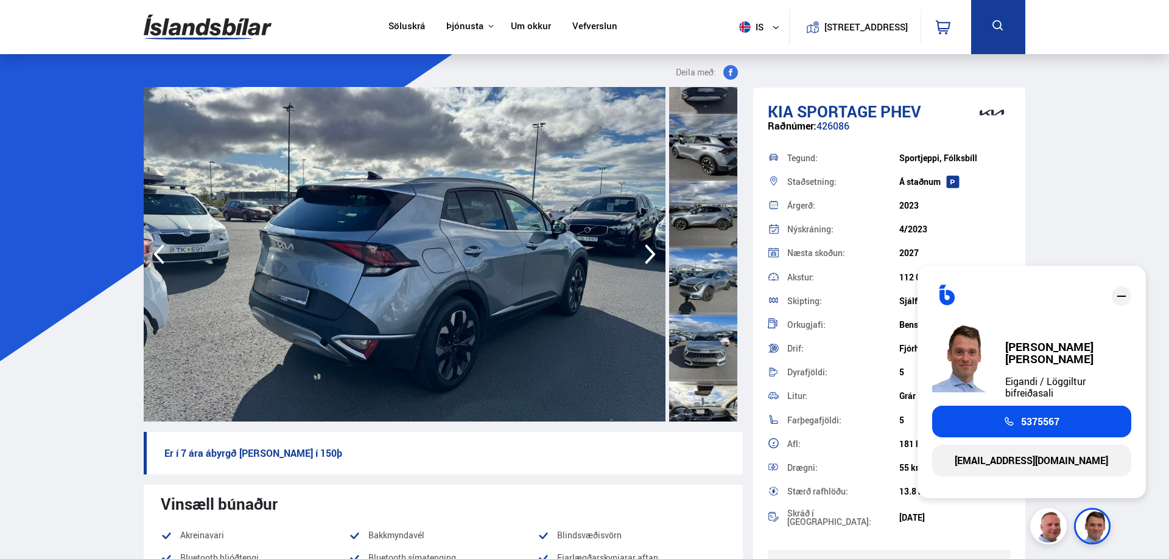
click at [492, 449] on p "Er í 7 ára ábyrgð [PERSON_NAME] í 150þ" at bounding box center [443, 453] width 599 height 43
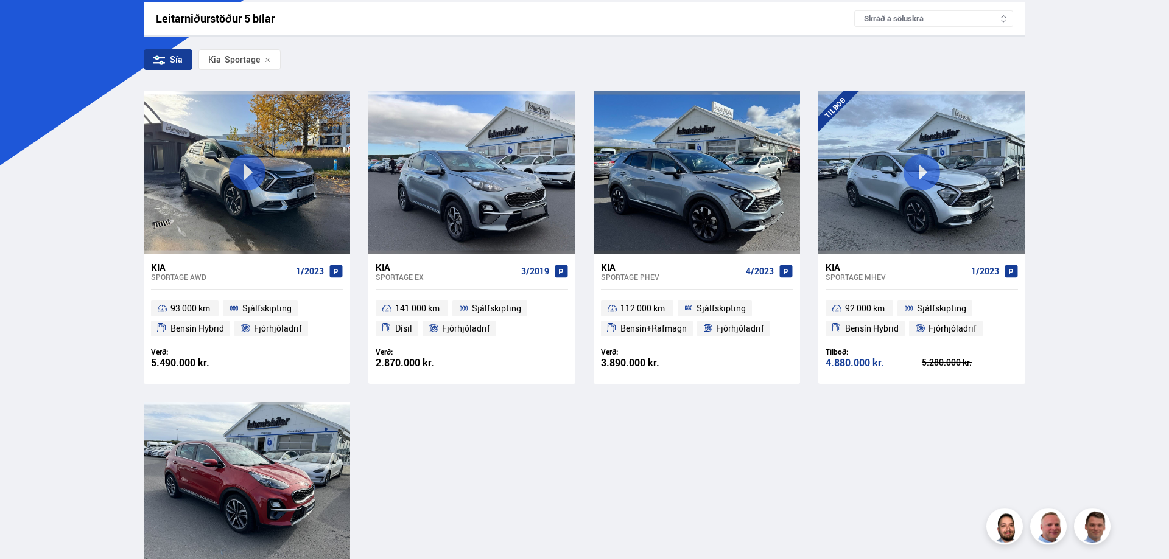
scroll to position [142, 0]
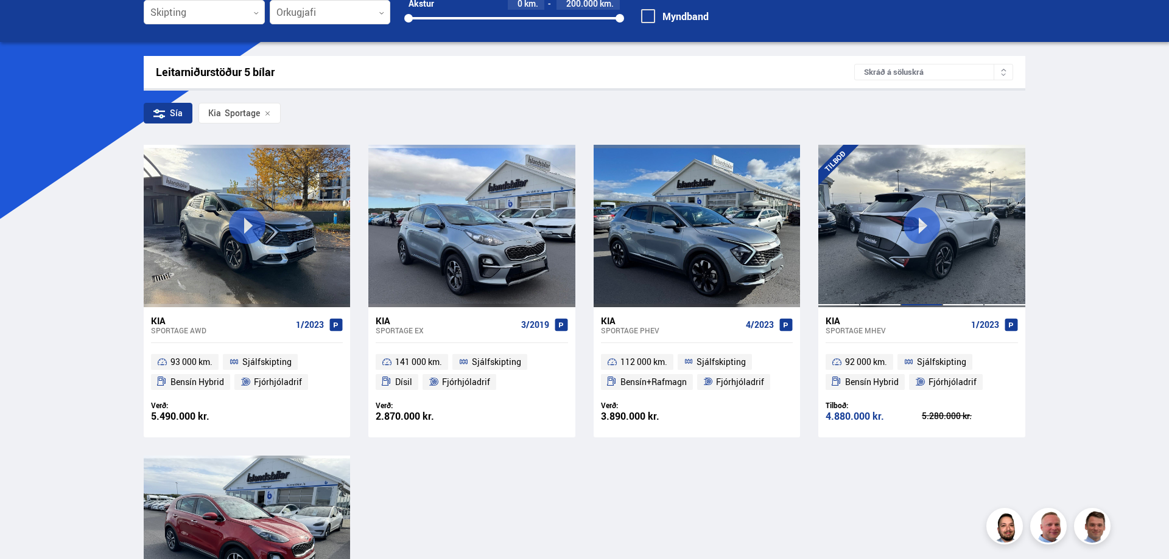
click at [917, 251] on div at bounding box center [921, 226] width 41 height 162
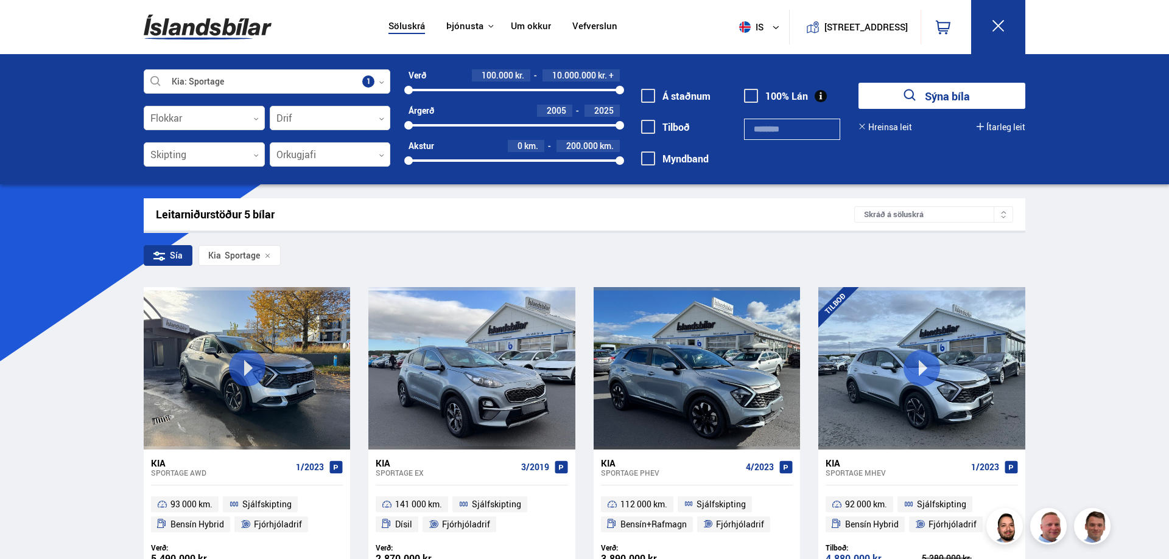
scroll to position [273, 0]
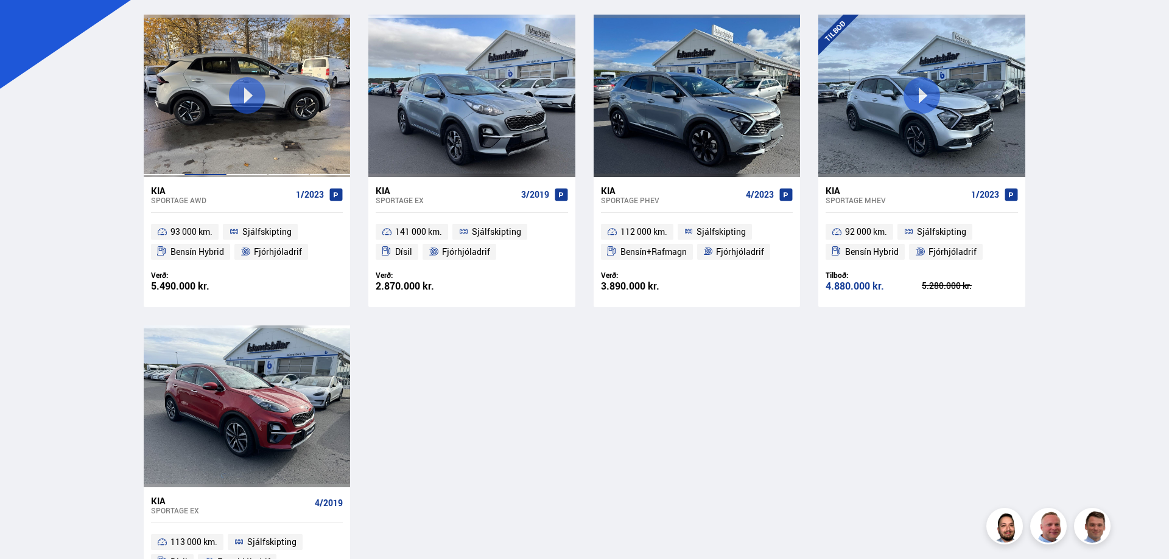
click at [218, 148] on div at bounding box center [204, 96] width 41 height 162
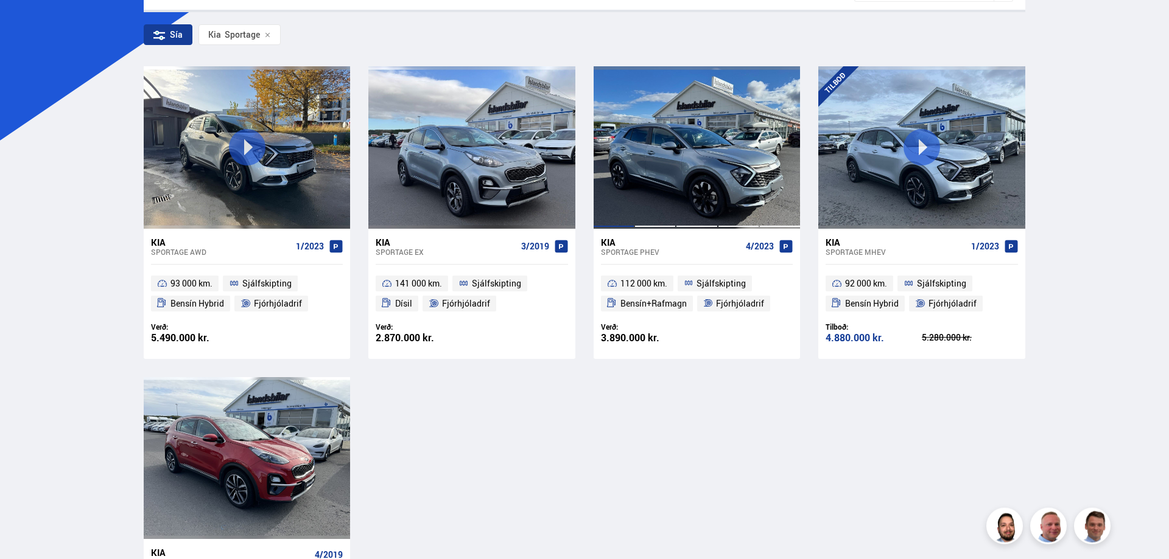
scroll to position [217, 0]
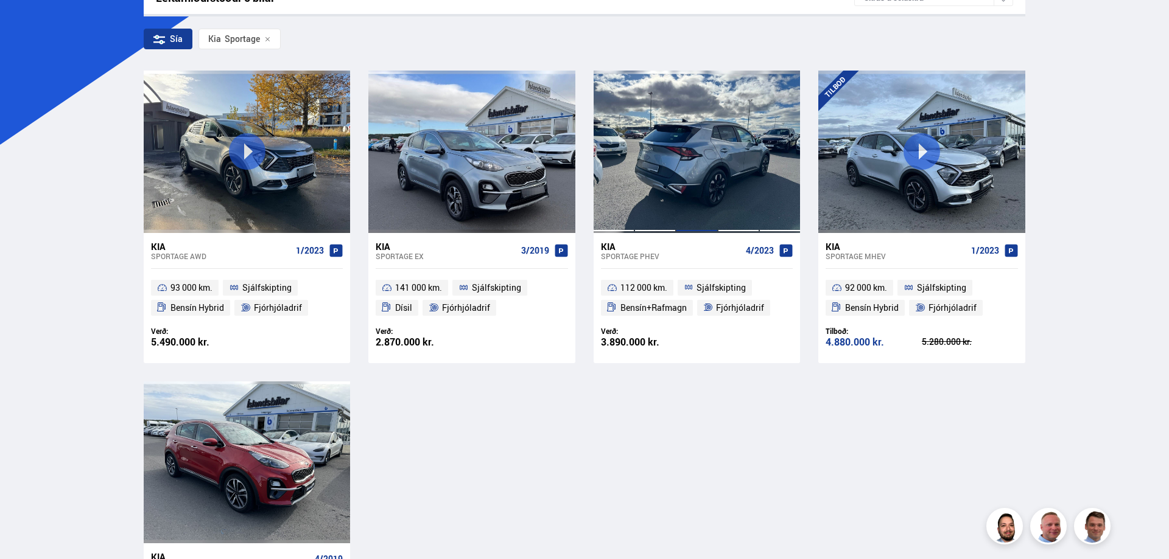
click at [703, 177] on div at bounding box center [696, 152] width 41 height 162
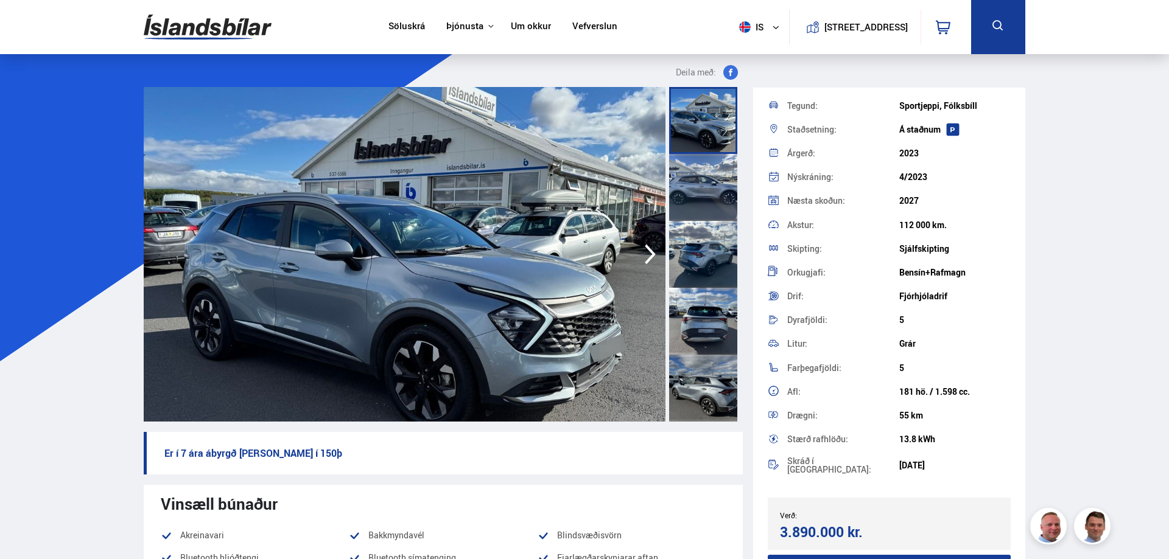
scroll to position [161, 0]
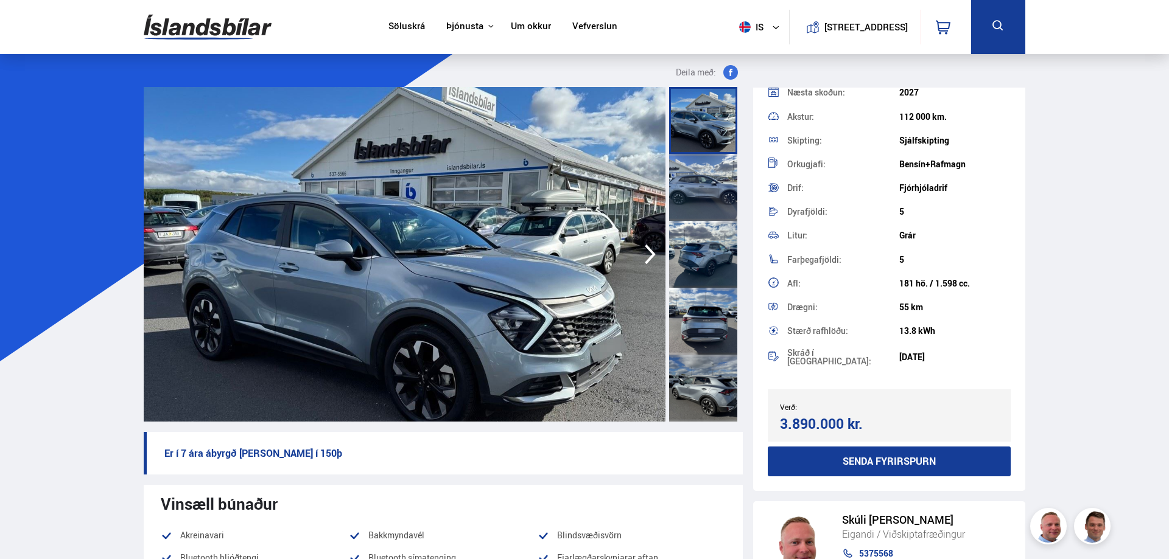
scroll to position [347, 0]
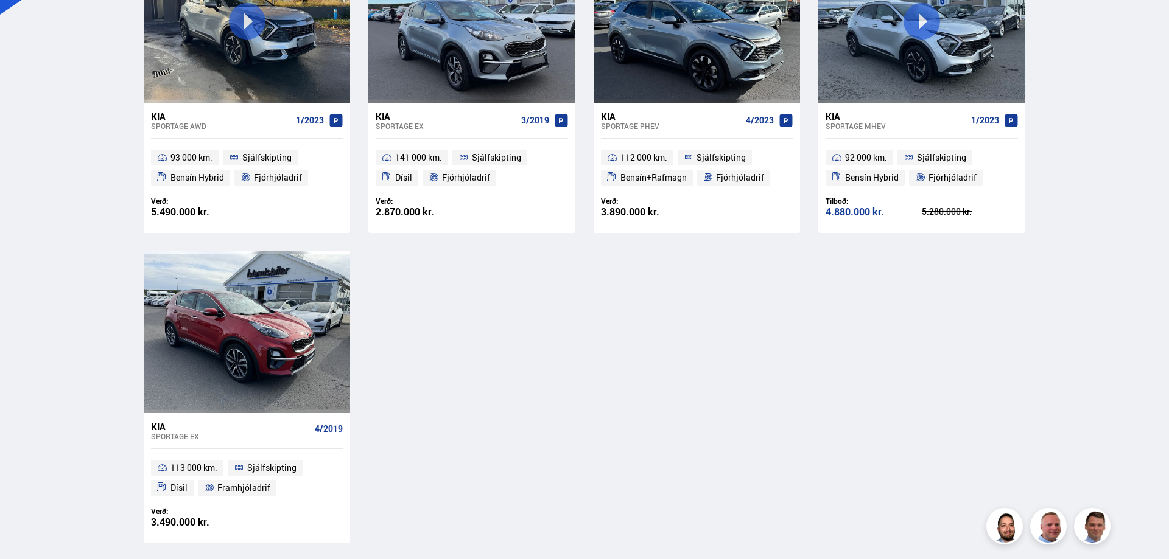
click at [657, 179] on span "Bensín+Rafmagn" at bounding box center [653, 177] width 66 height 15
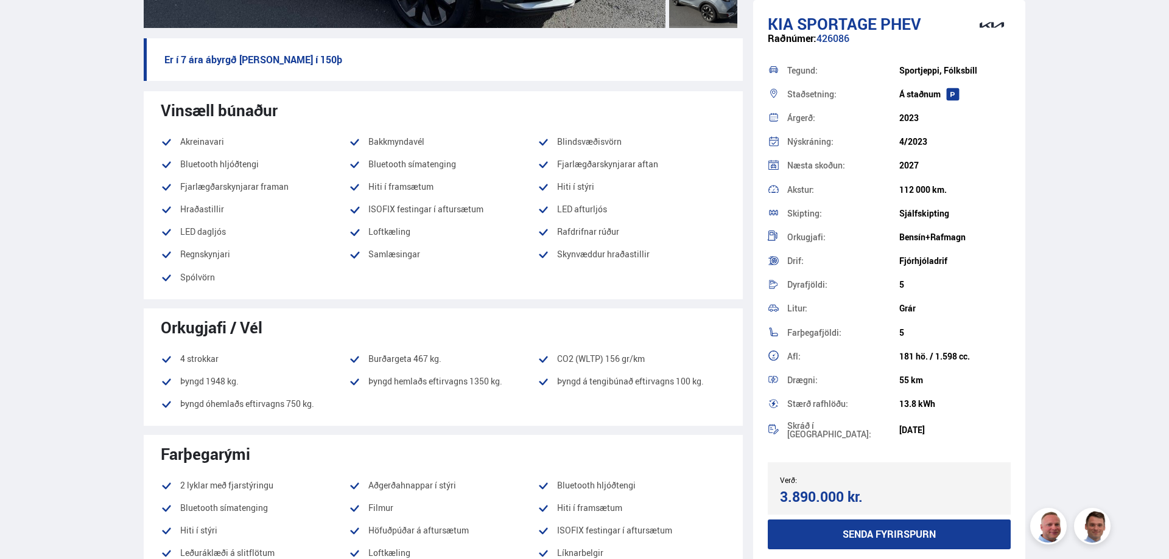
scroll to position [373, 0]
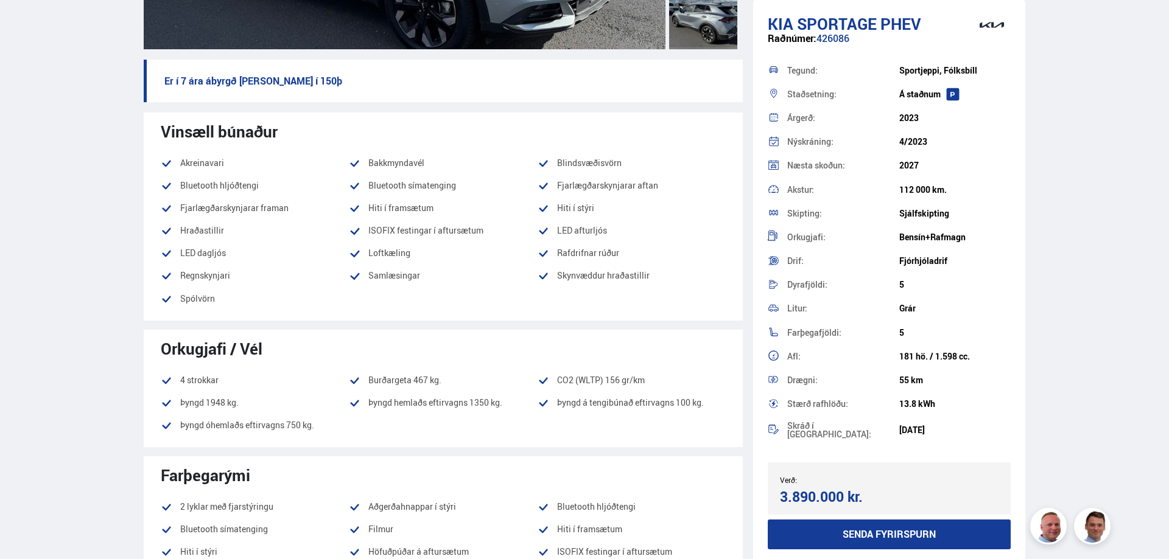
scroll to position [477, 0]
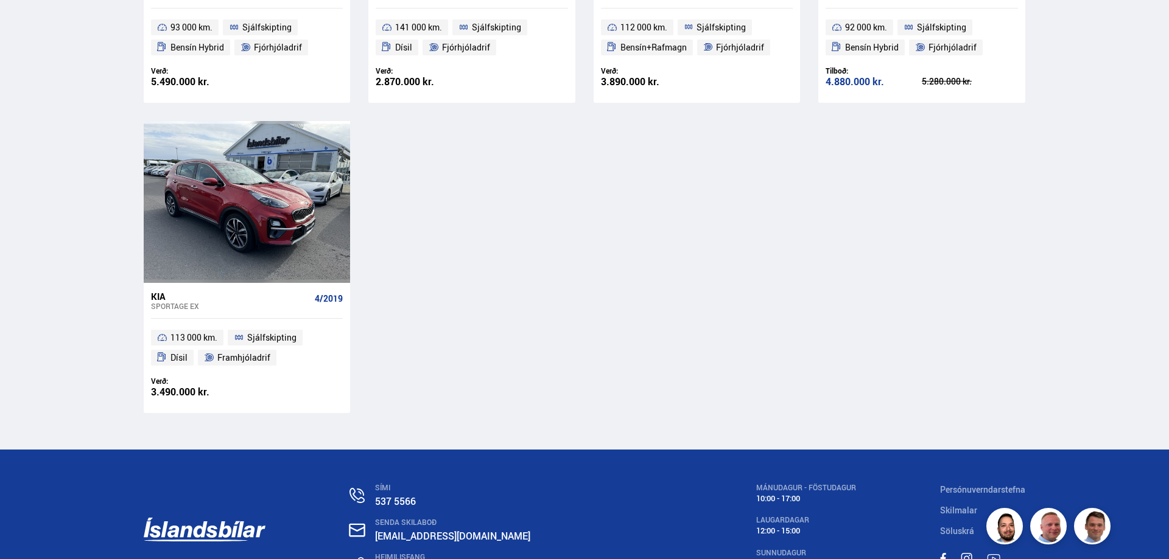
click at [886, 51] on span "Bensín Hybrid" at bounding box center [872, 47] width 54 height 15
